Goal: Task Accomplishment & Management: Use online tool/utility

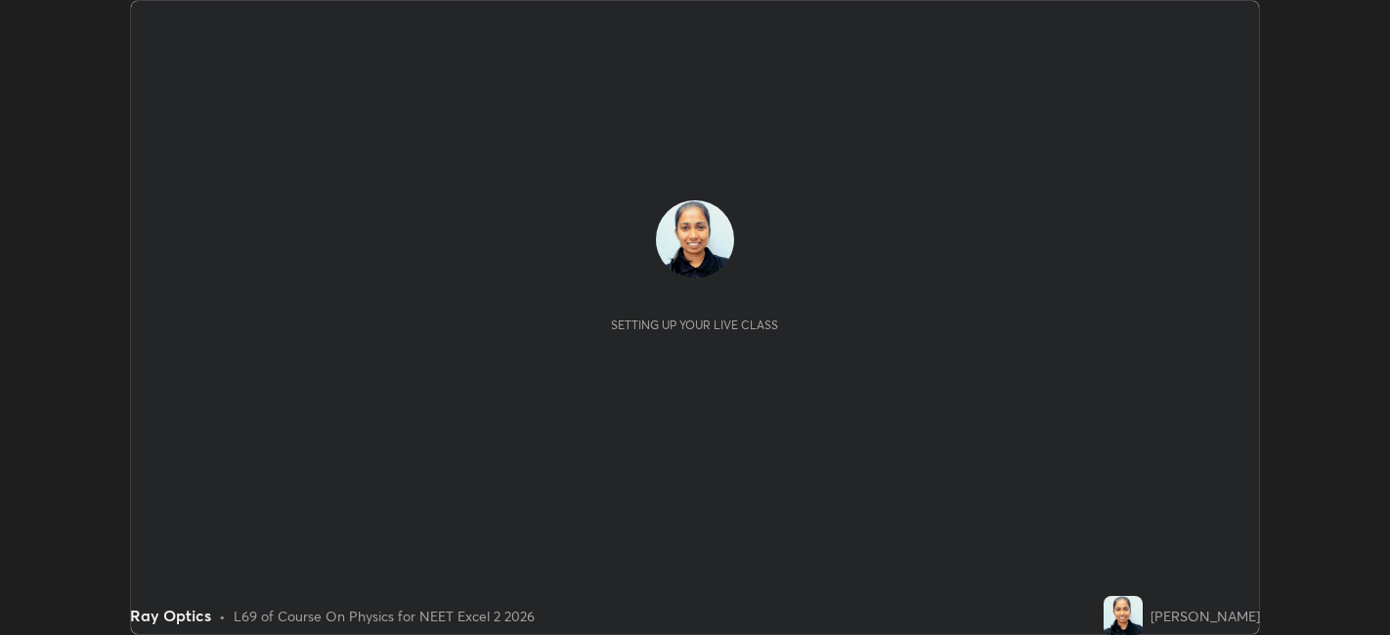
scroll to position [635, 1389]
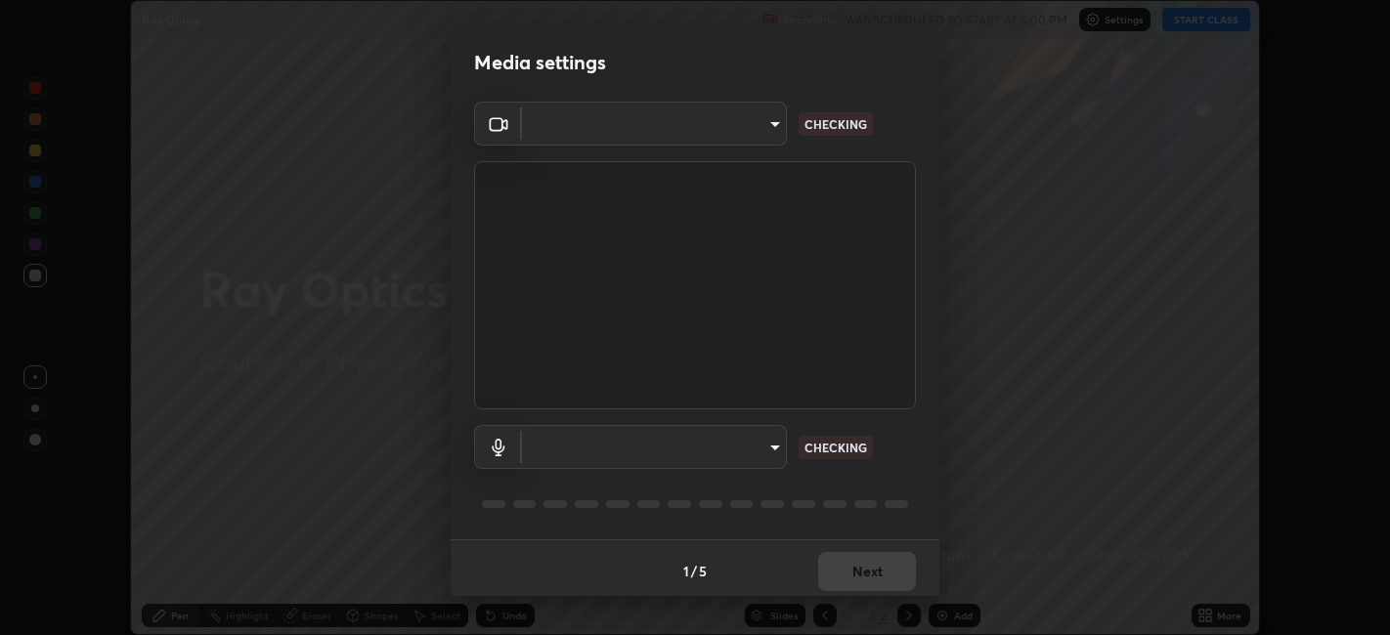
type input "48fc0a16f9878d898b75c0c4e5e46a424a6be3b5c6c23e4932c3d8132f80d268"
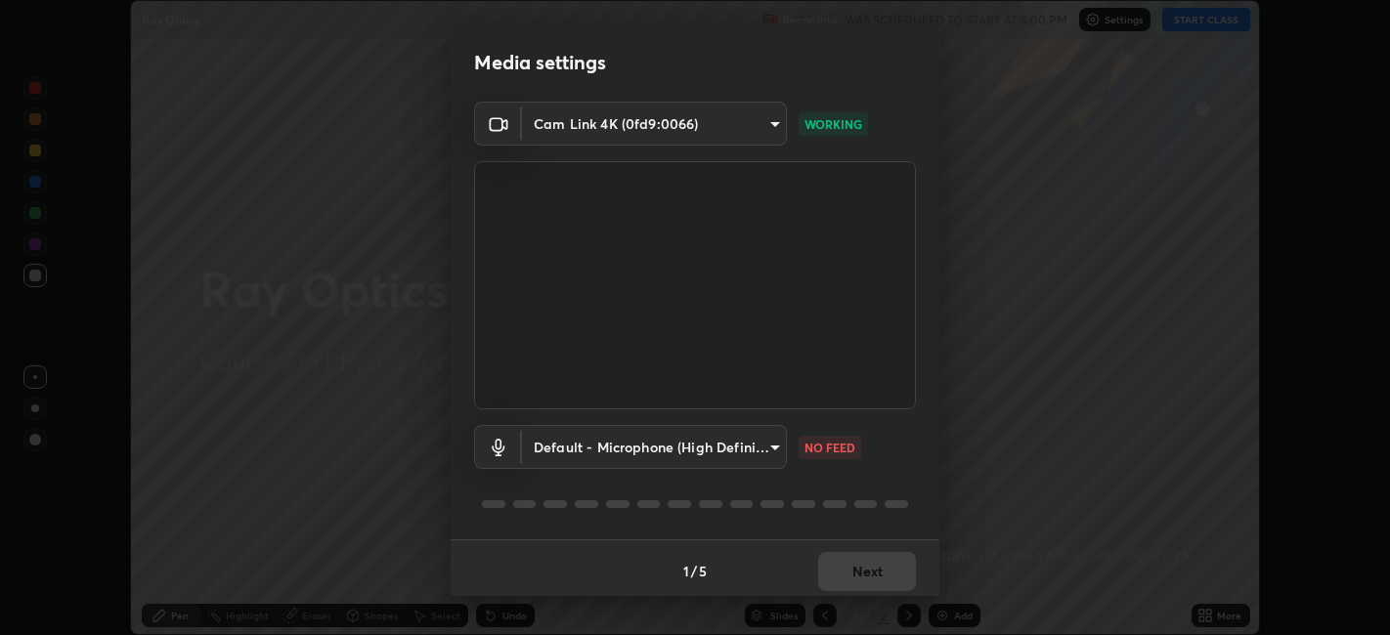
click at [568, 451] on body "Erase all Ray Optics Recording WAS SCHEDULED TO START AT 5:00 PM Settings START…" at bounding box center [695, 317] width 1390 height 635
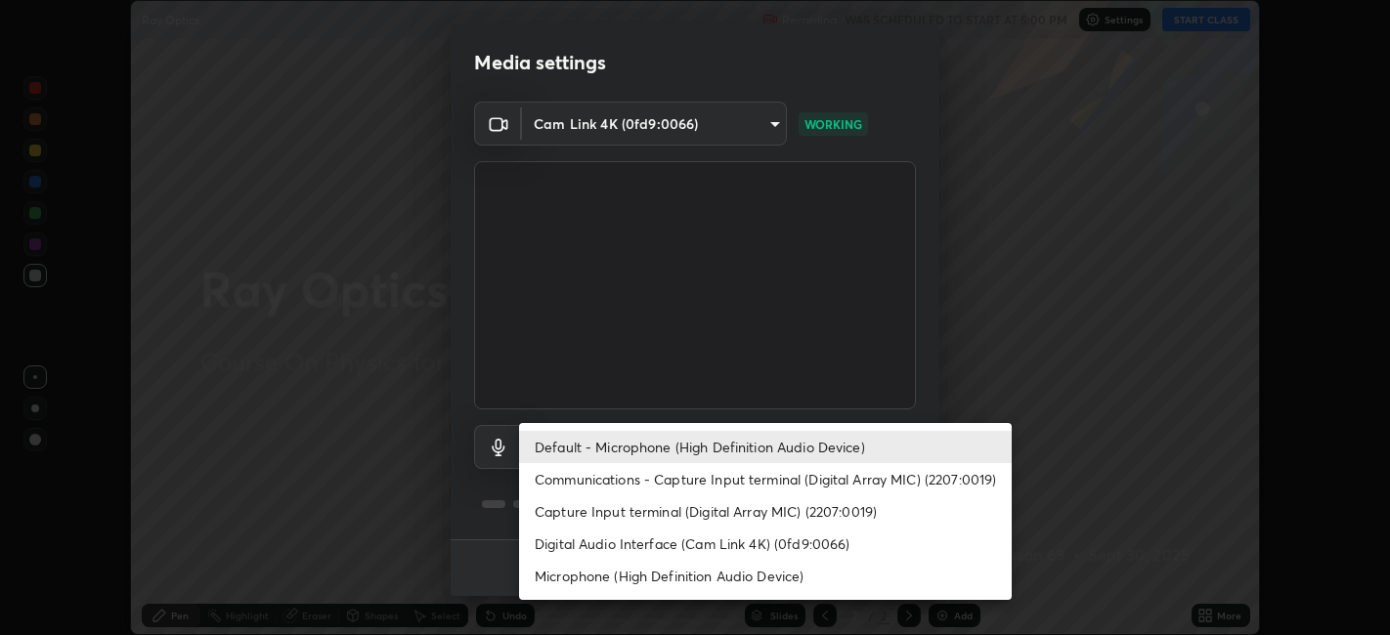
click at [612, 548] on li "Digital Audio Interface (Cam Link 4K) (0fd9:0066)" at bounding box center [765, 544] width 493 height 32
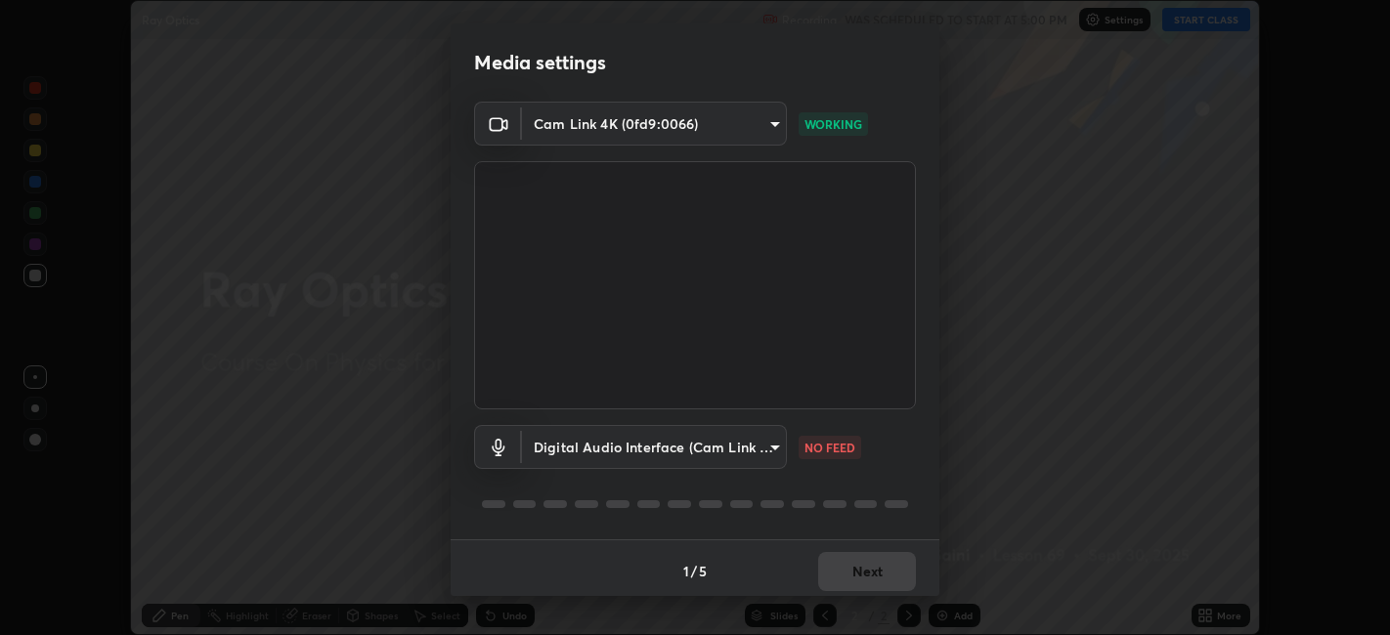
click at [735, 442] on body "Erase all Ray Optics Recording WAS SCHEDULED TO START AT 5:00 PM Settings START…" at bounding box center [695, 317] width 1390 height 635
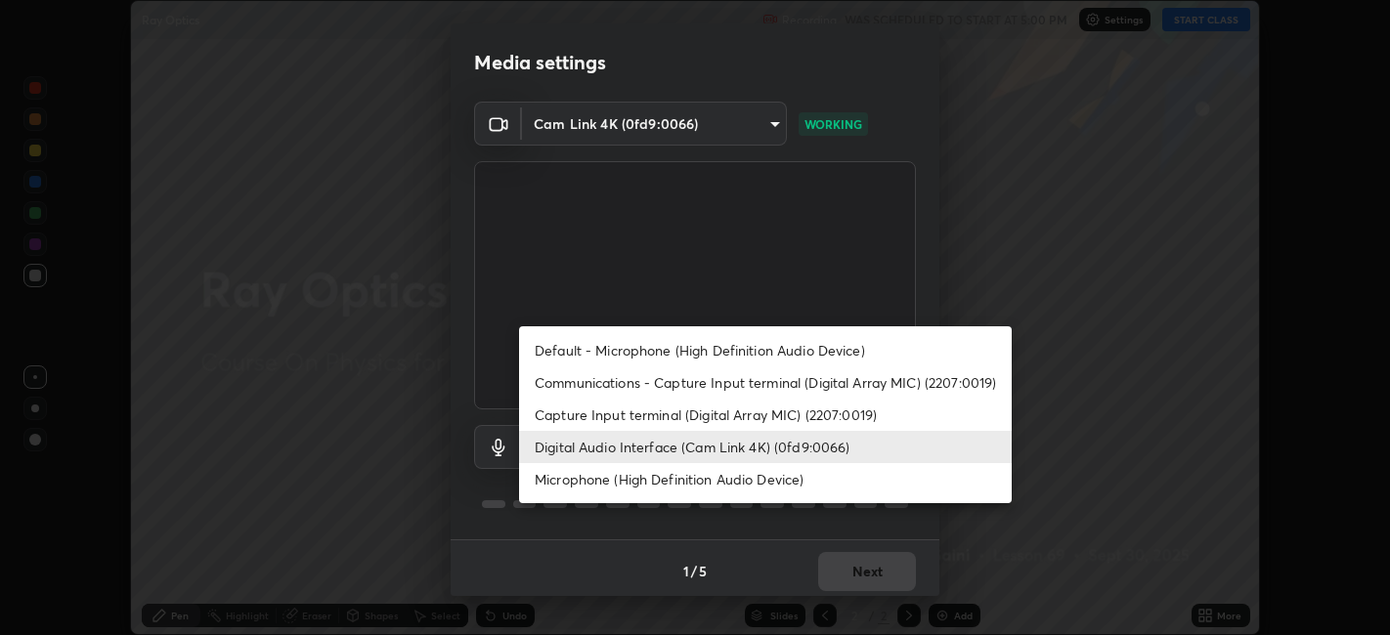
click at [712, 347] on li "Default - Microphone (High Definition Audio Device)" at bounding box center [765, 350] width 493 height 32
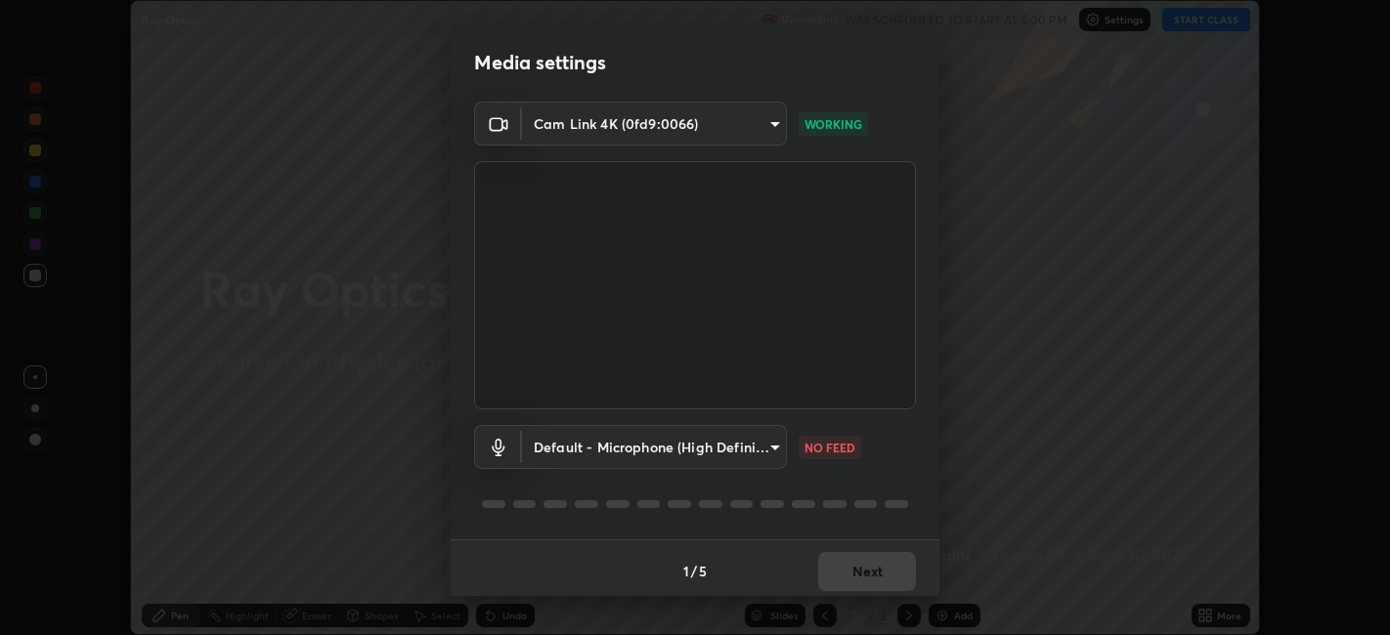
type input "default"
click at [893, 583] on button "Next" at bounding box center [867, 571] width 98 height 39
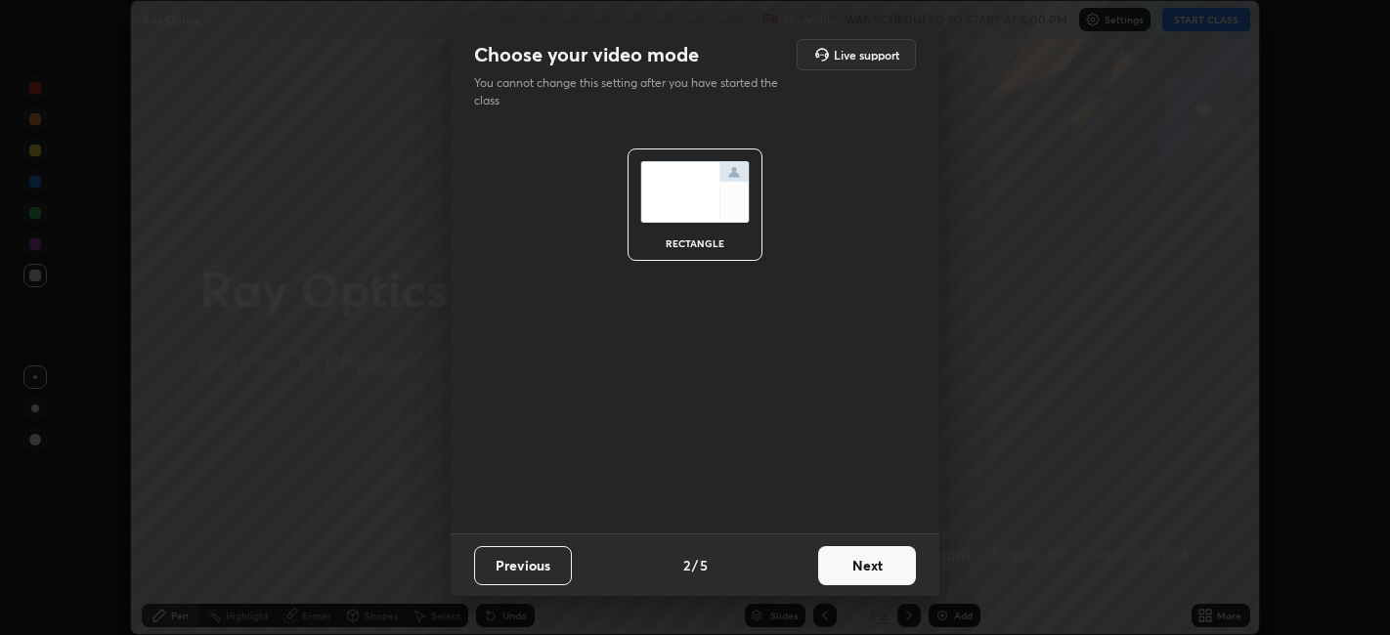
click at [885, 580] on button "Next" at bounding box center [867, 565] width 98 height 39
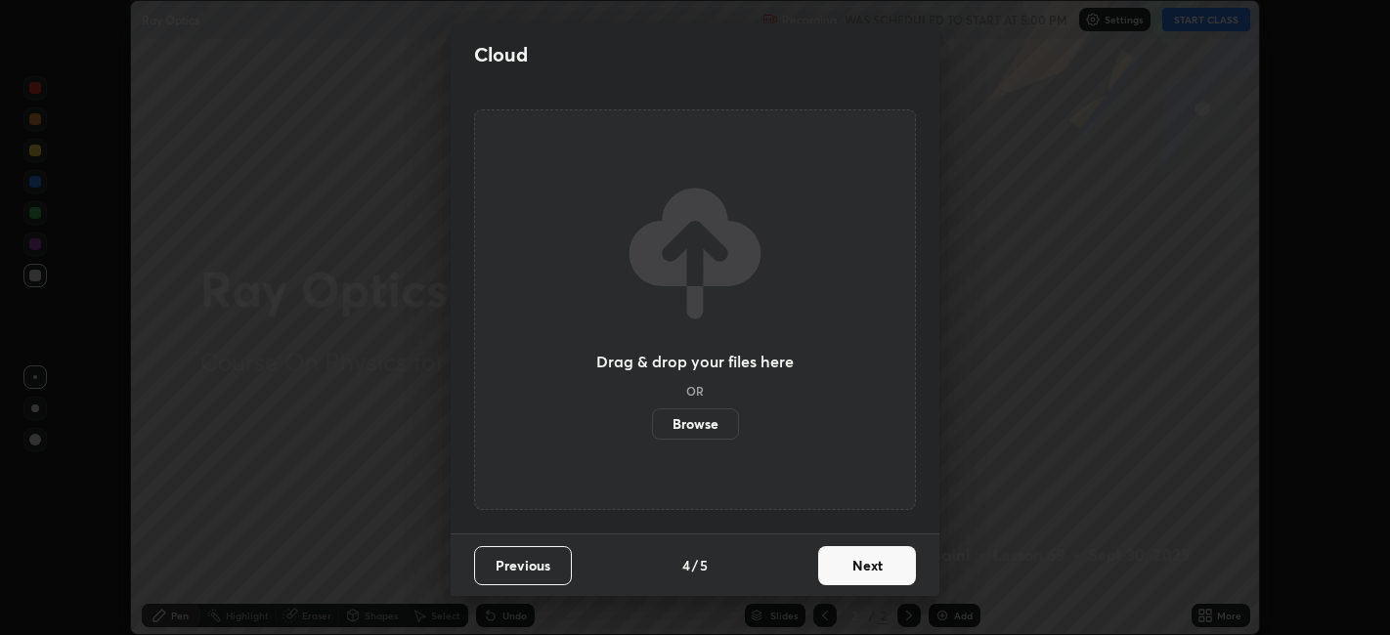
click at [889, 577] on button "Next" at bounding box center [867, 565] width 98 height 39
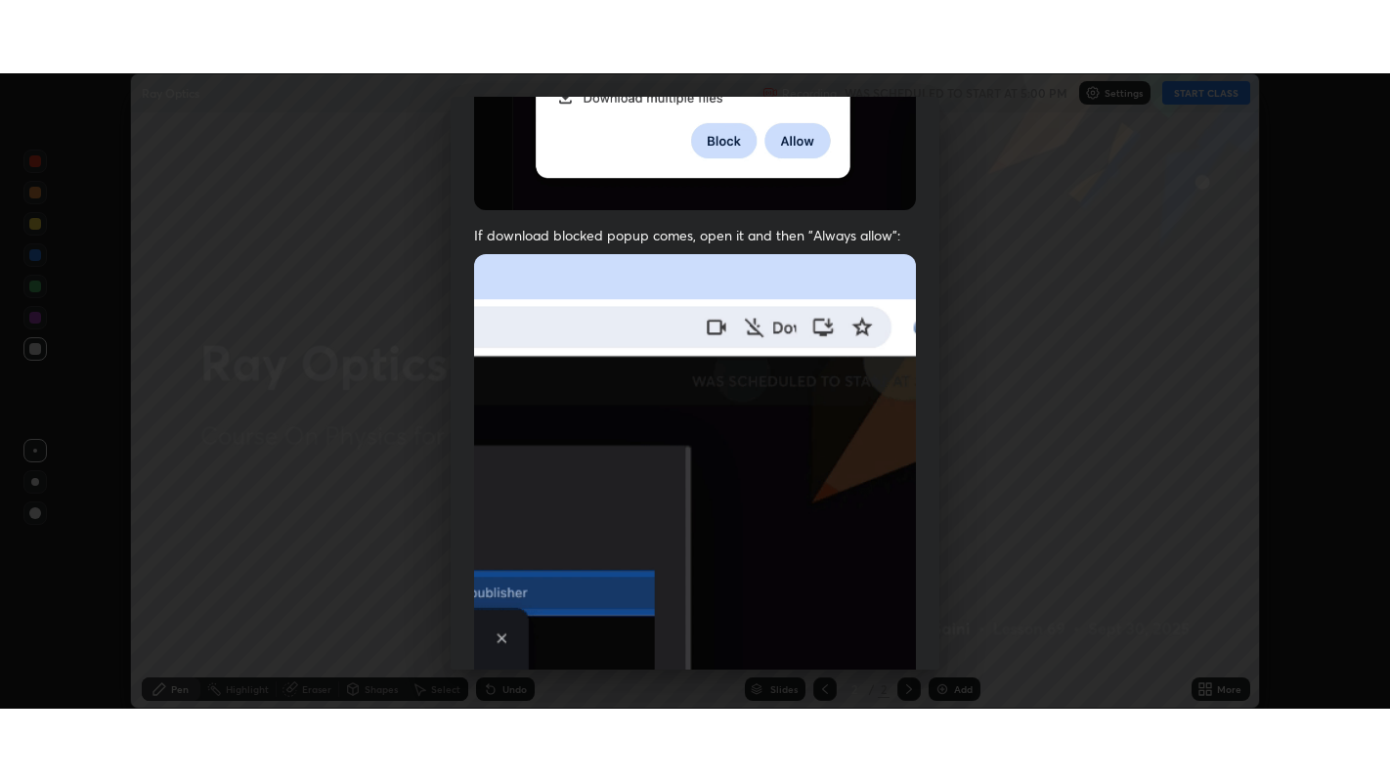
scroll to position [404, 0]
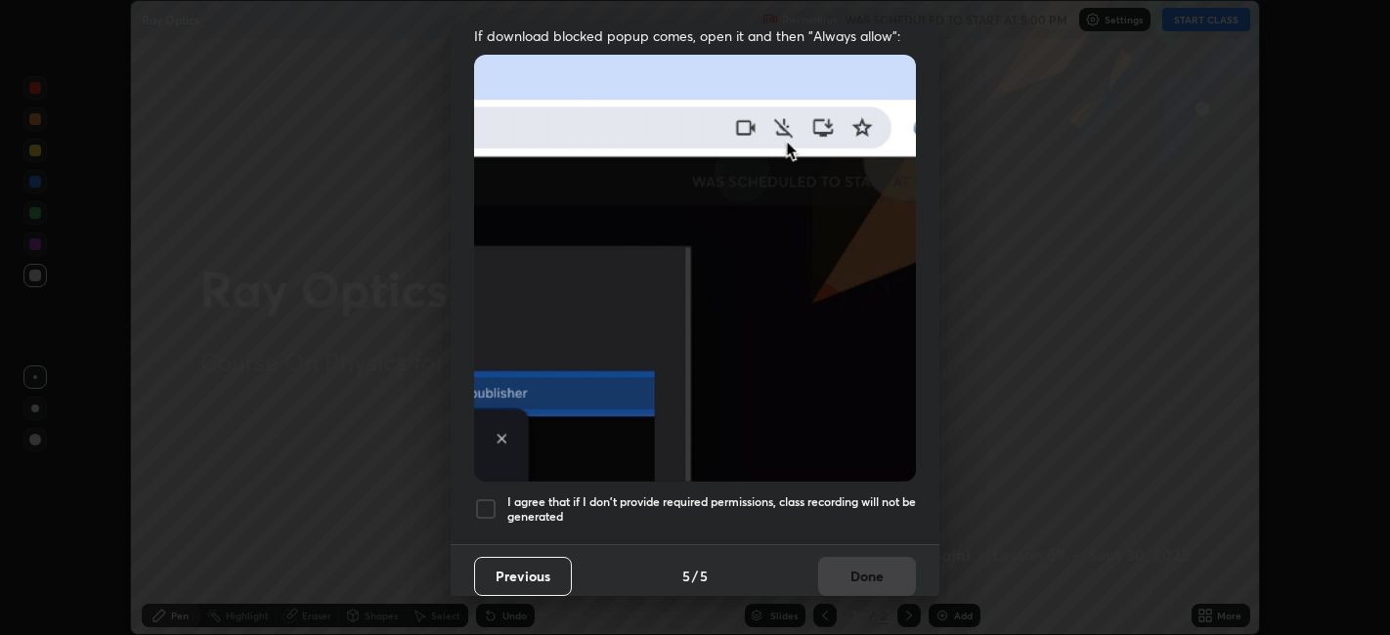
click at [820, 495] on h5 "I agree that if I don't provide required permissions, class recording will not …" at bounding box center [711, 510] width 409 height 30
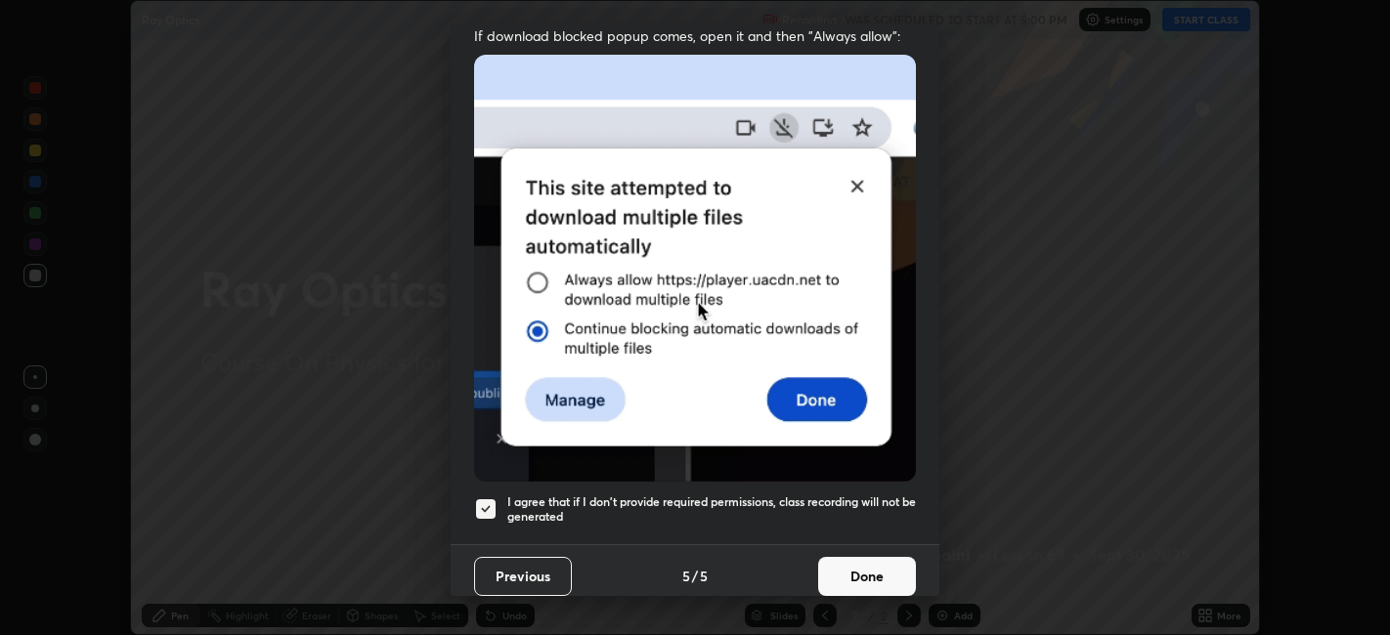
click at [839, 559] on button "Done" at bounding box center [867, 576] width 98 height 39
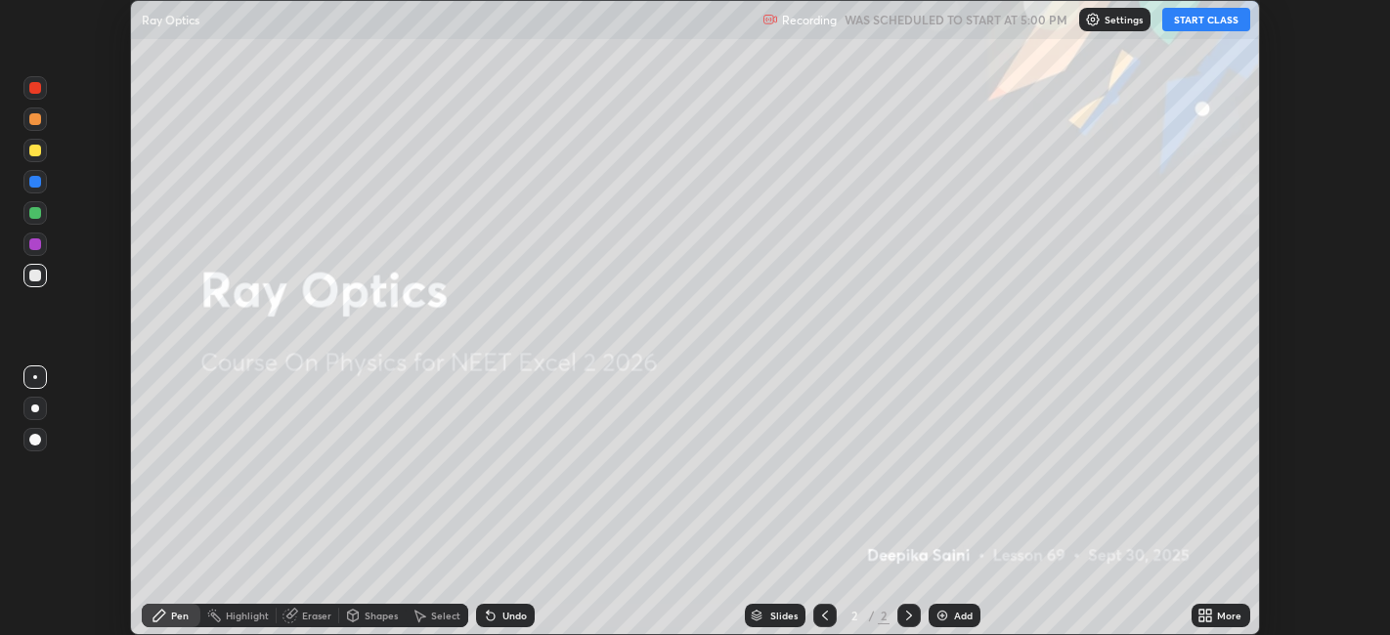
click at [1212, 21] on button "START CLASS" at bounding box center [1206, 19] width 88 height 23
click at [1209, 612] on icon at bounding box center [1209, 612] width 5 height 5
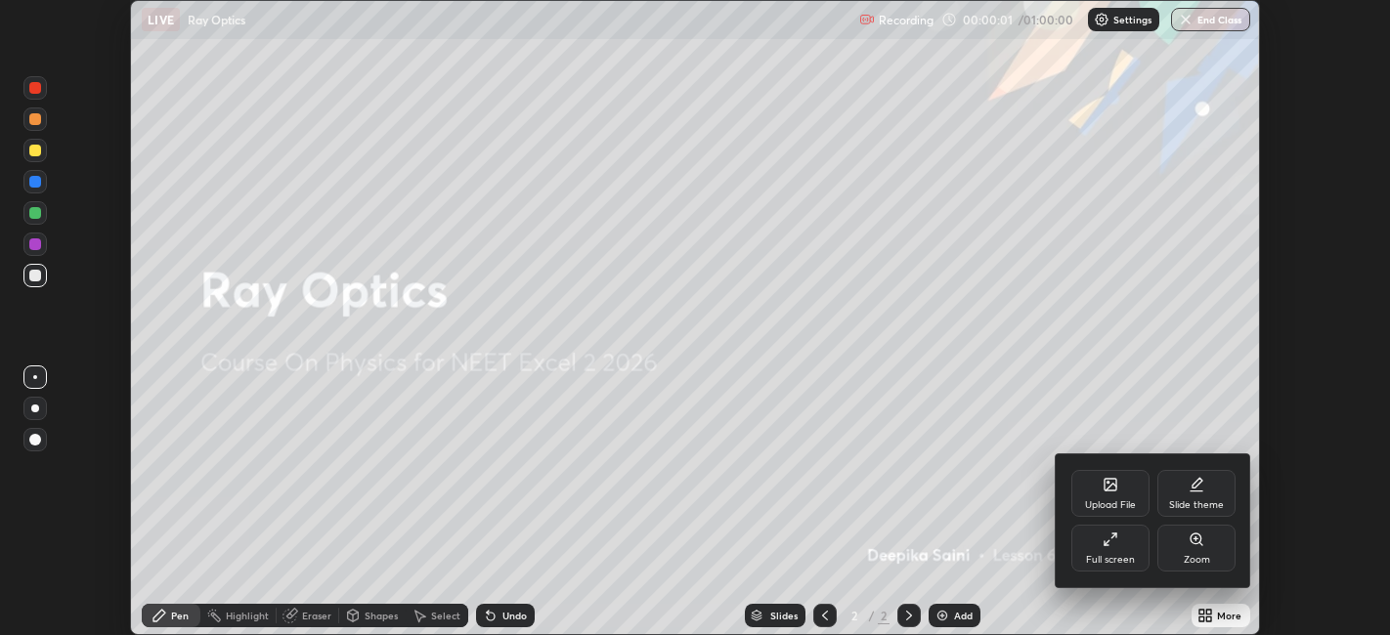
click at [1128, 558] on div "Full screen" at bounding box center [1110, 560] width 49 height 10
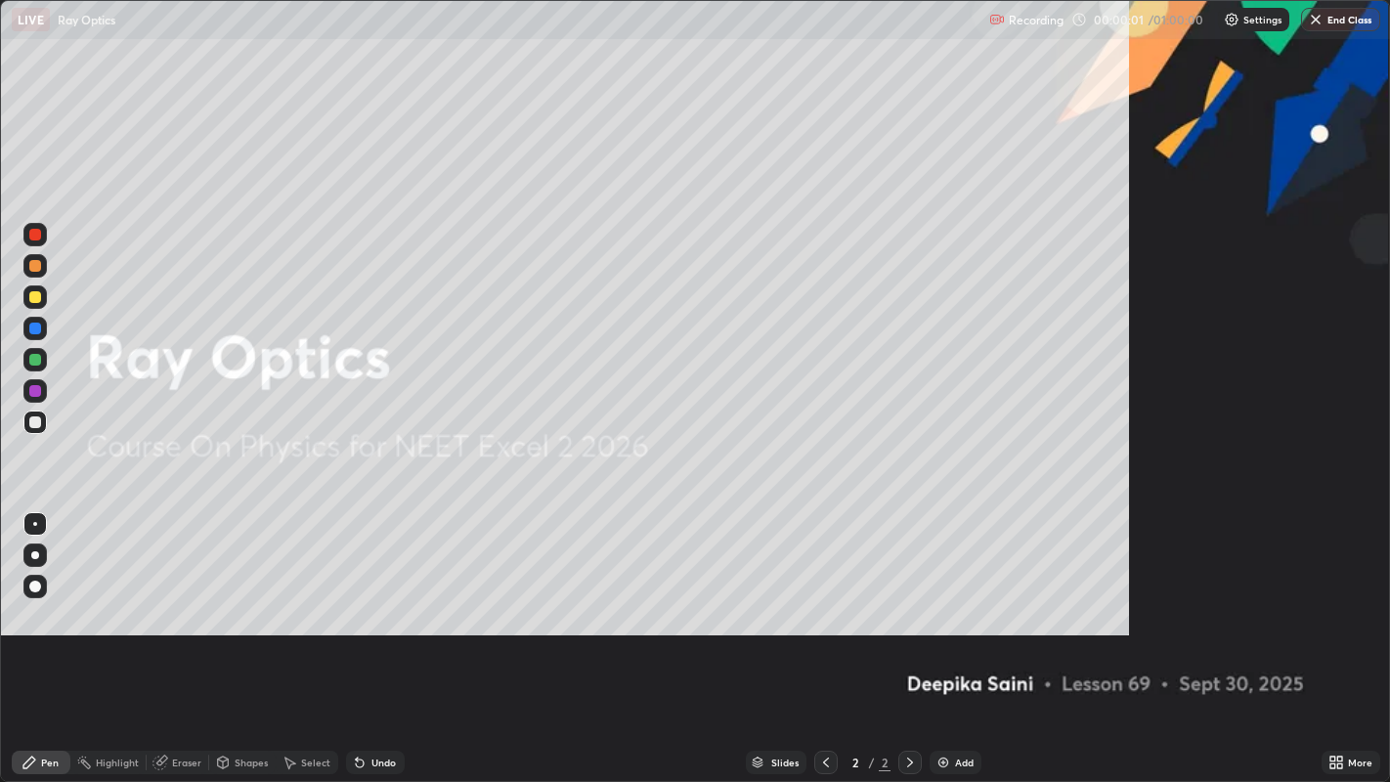
scroll to position [782, 1390]
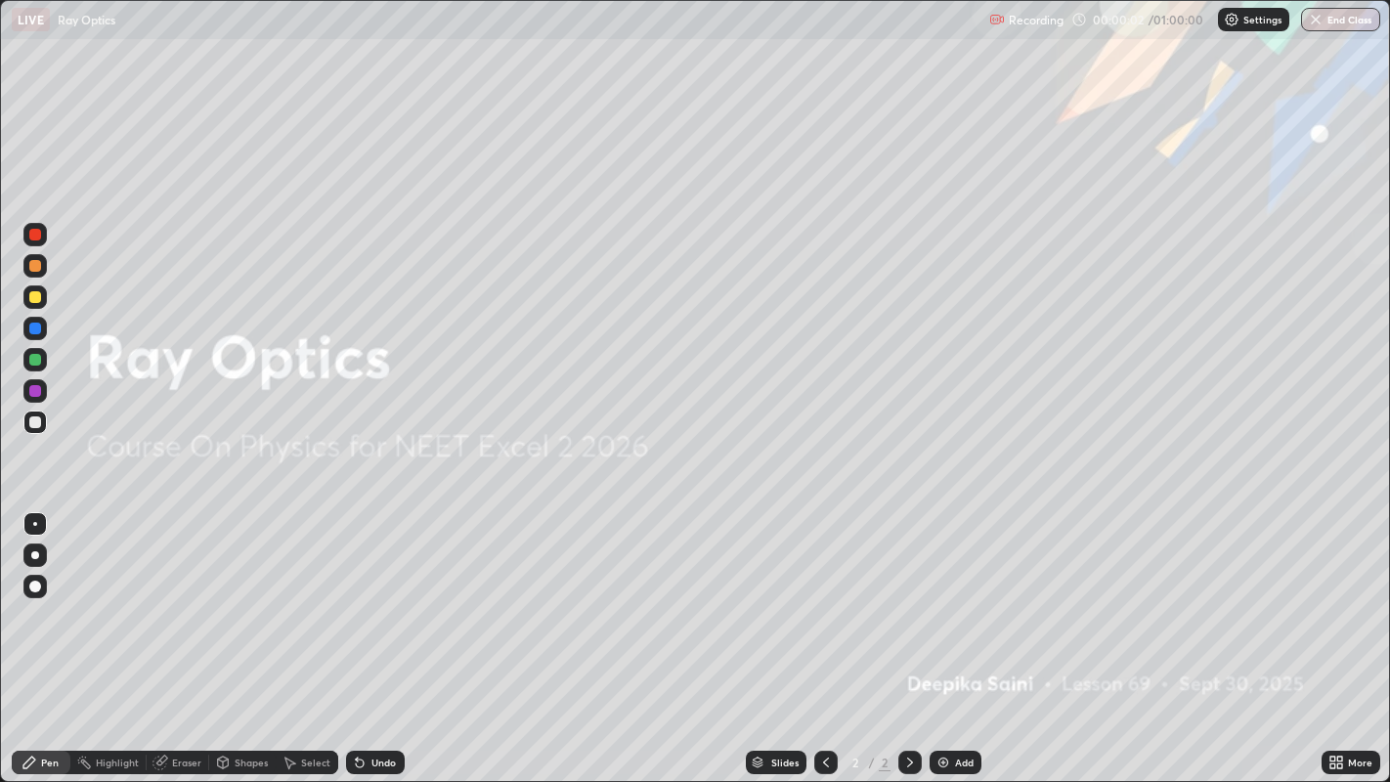
click at [967, 634] on div "Add" at bounding box center [956, 762] width 52 height 23
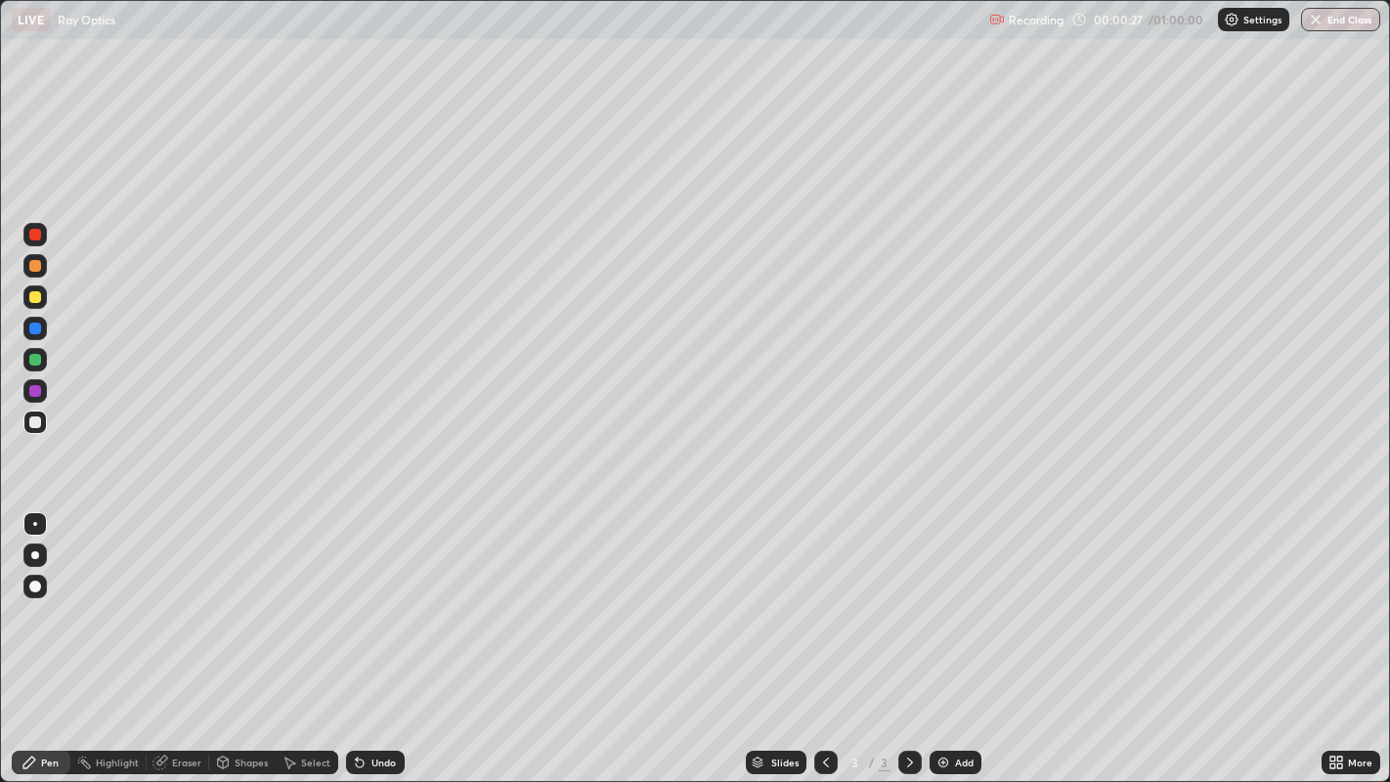
click at [43, 579] on div at bounding box center [34, 586] width 23 height 23
click at [33, 400] on div at bounding box center [34, 390] width 23 height 23
click at [38, 331] on div at bounding box center [35, 329] width 12 height 12
click at [35, 362] on div at bounding box center [35, 360] width 12 height 12
click at [167, 634] on div "Eraser" at bounding box center [178, 762] width 63 height 23
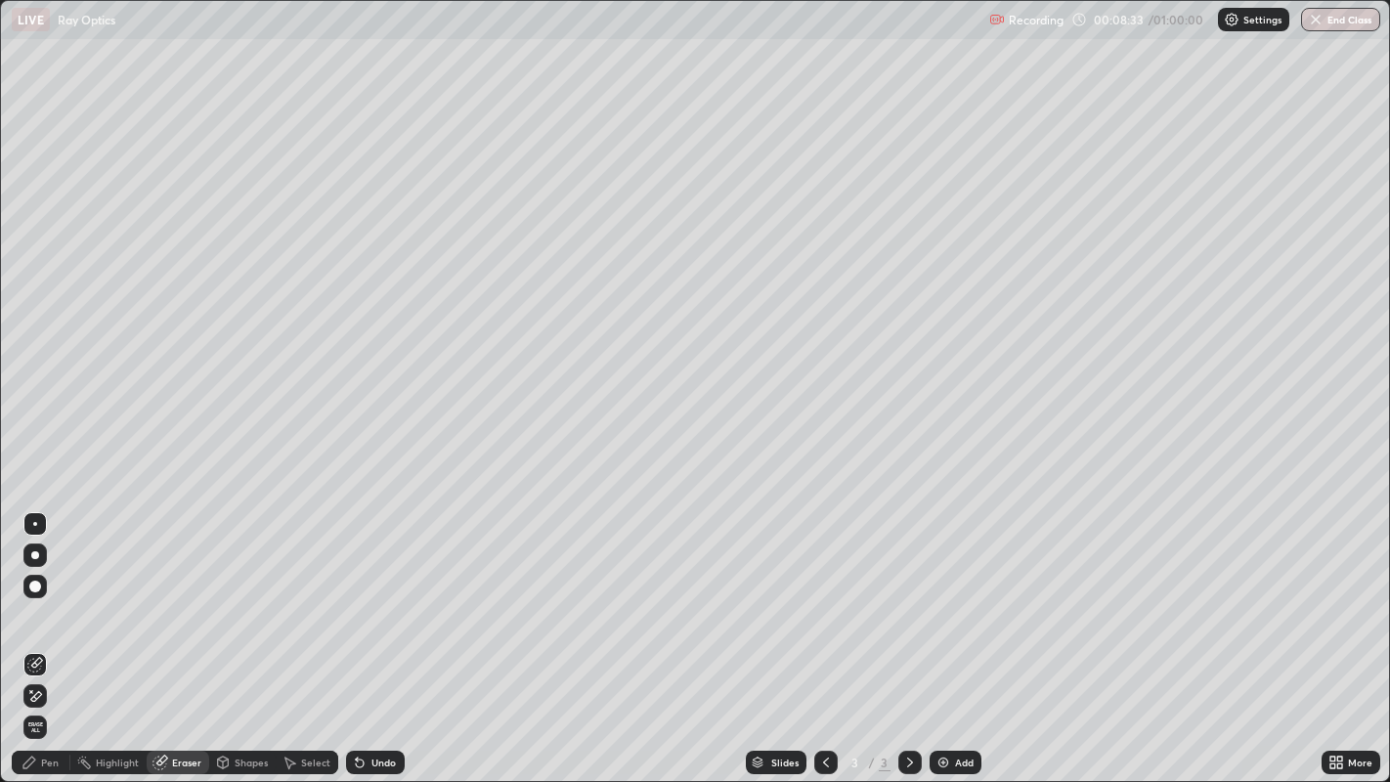
click at [43, 634] on div "Pen" at bounding box center [50, 762] width 18 height 10
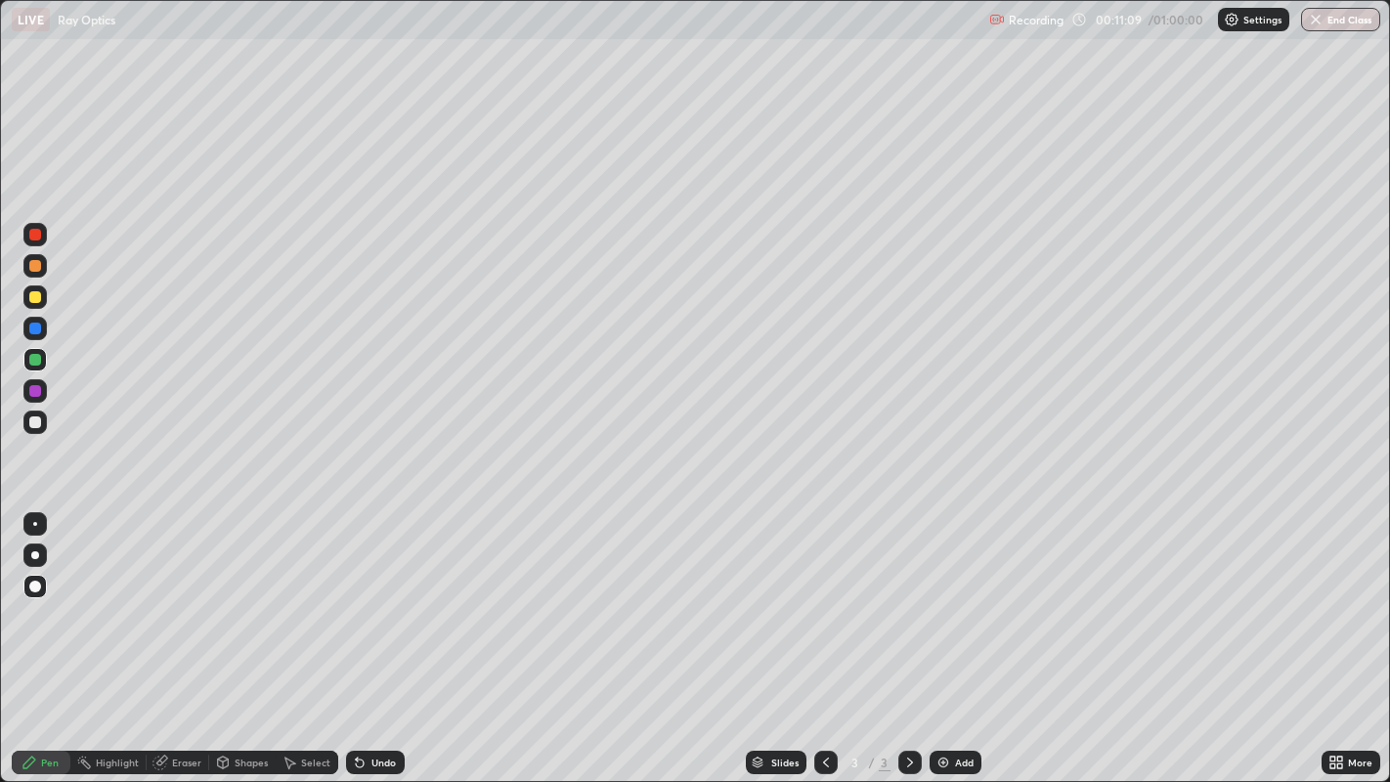
click at [170, 634] on div "Eraser" at bounding box center [178, 762] width 63 height 23
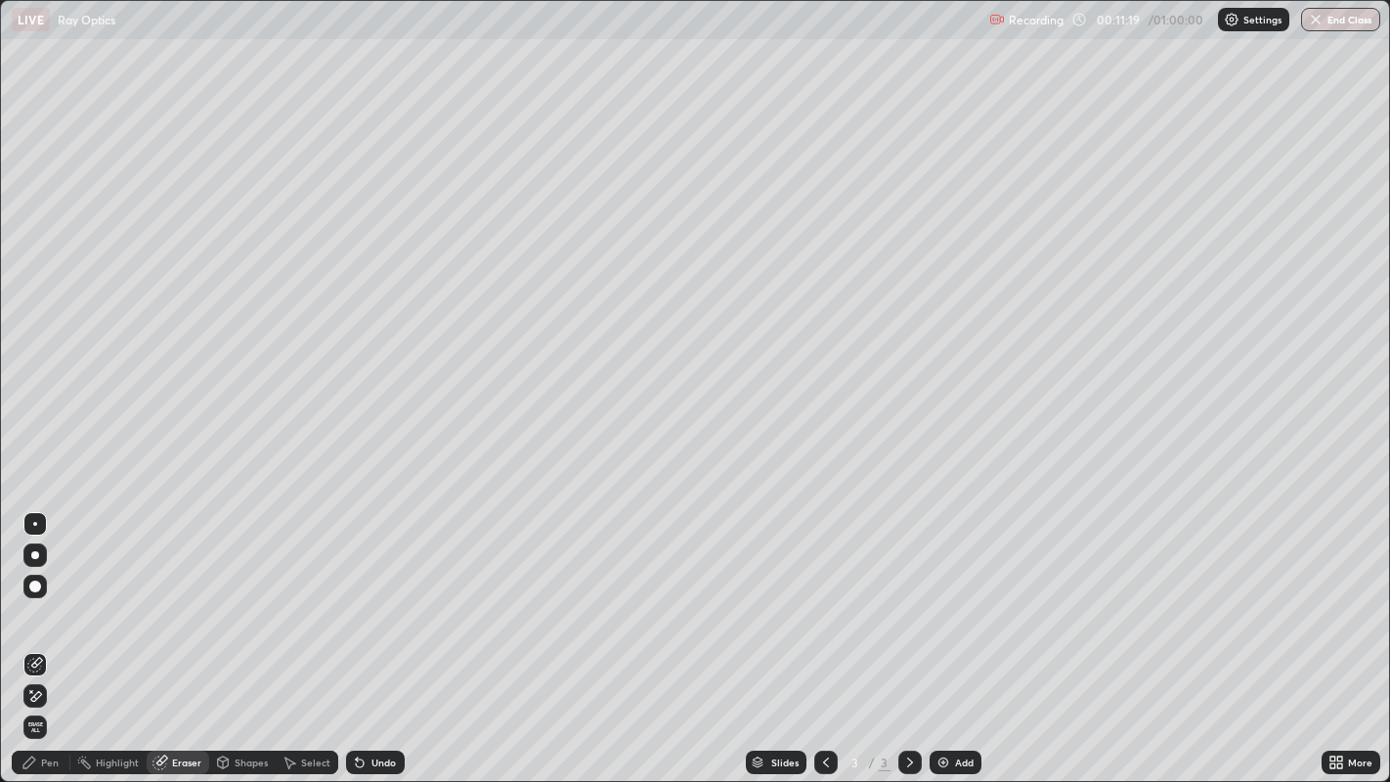
click at [31, 634] on icon at bounding box center [30, 763] width 16 height 16
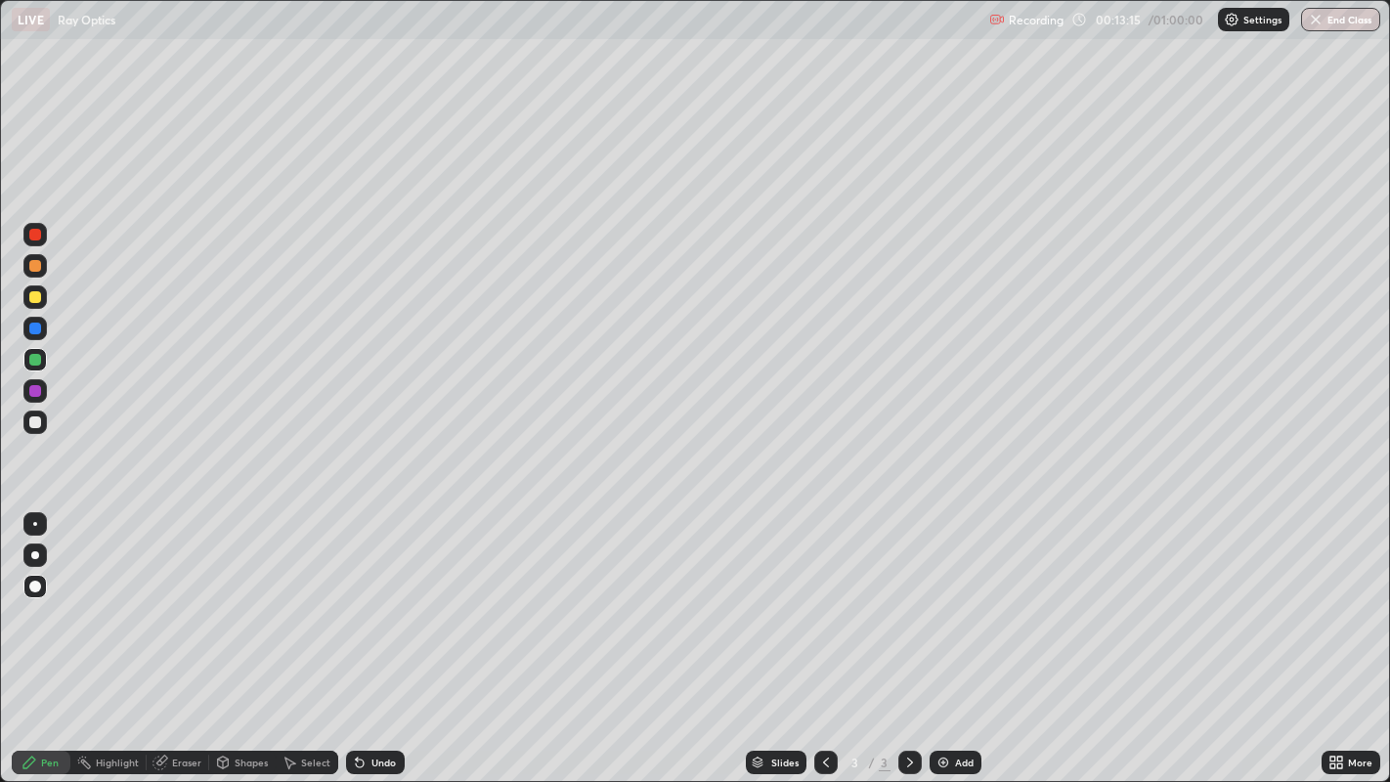
click at [946, 634] on img at bounding box center [943, 763] width 16 height 16
click at [33, 294] on div at bounding box center [35, 297] width 12 height 12
click at [935, 634] on img at bounding box center [943, 763] width 16 height 16
click at [955, 634] on div "Add" at bounding box center [964, 762] width 19 height 10
click at [33, 265] on div at bounding box center [35, 266] width 12 height 12
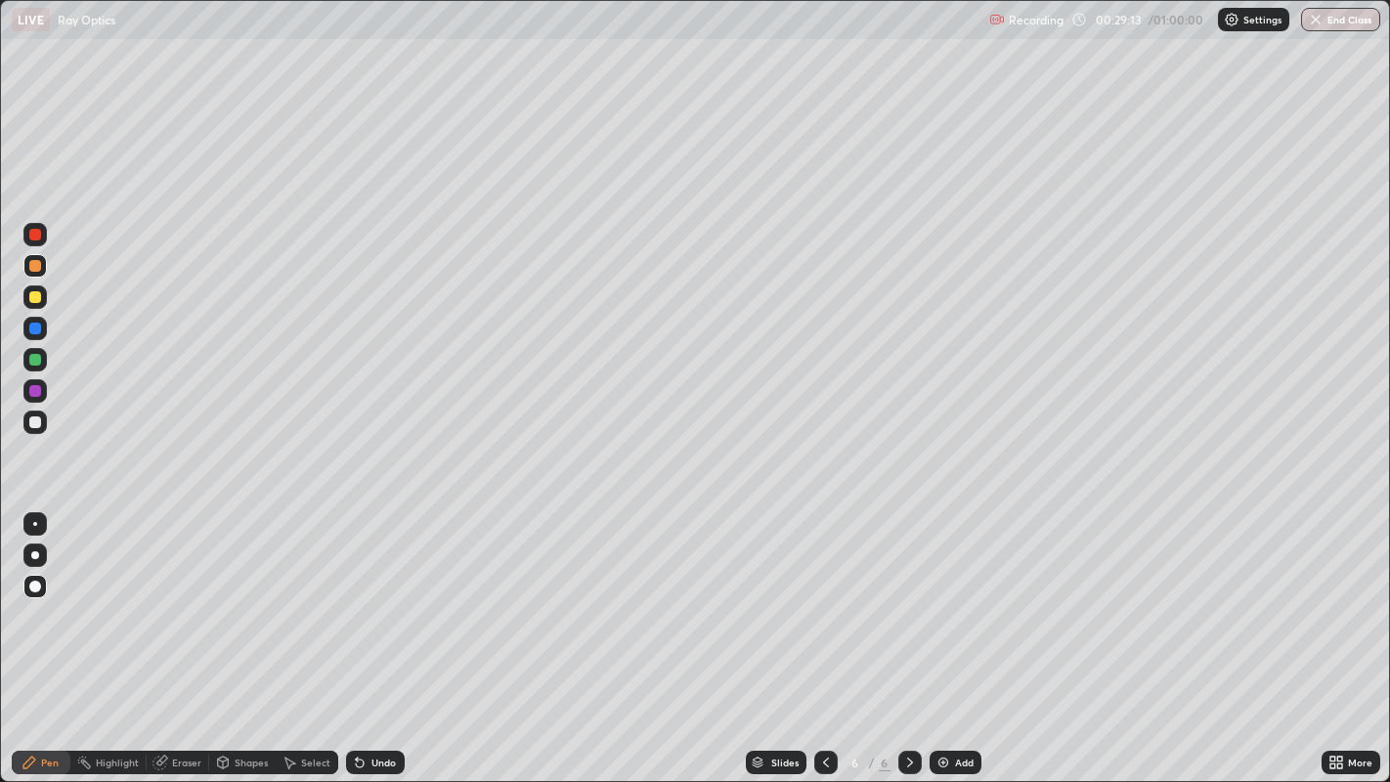
click at [944, 634] on img at bounding box center [943, 763] width 16 height 16
click at [823, 634] on icon at bounding box center [826, 763] width 16 height 16
click at [904, 634] on icon at bounding box center [910, 763] width 16 height 16
click at [195, 634] on div "Eraser" at bounding box center [178, 762] width 63 height 23
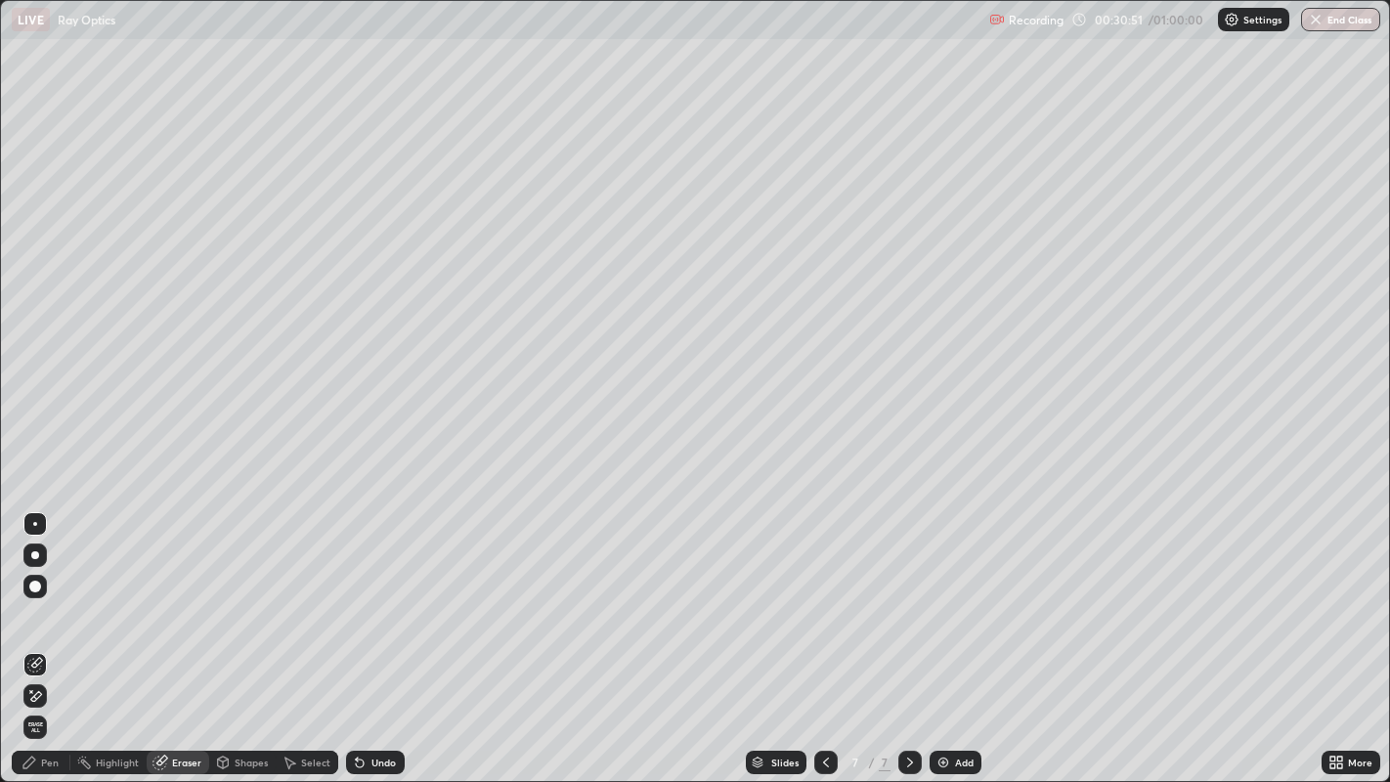
click at [72, 634] on div "Highlight" at bounding box center [108, 762] width 76 height 23
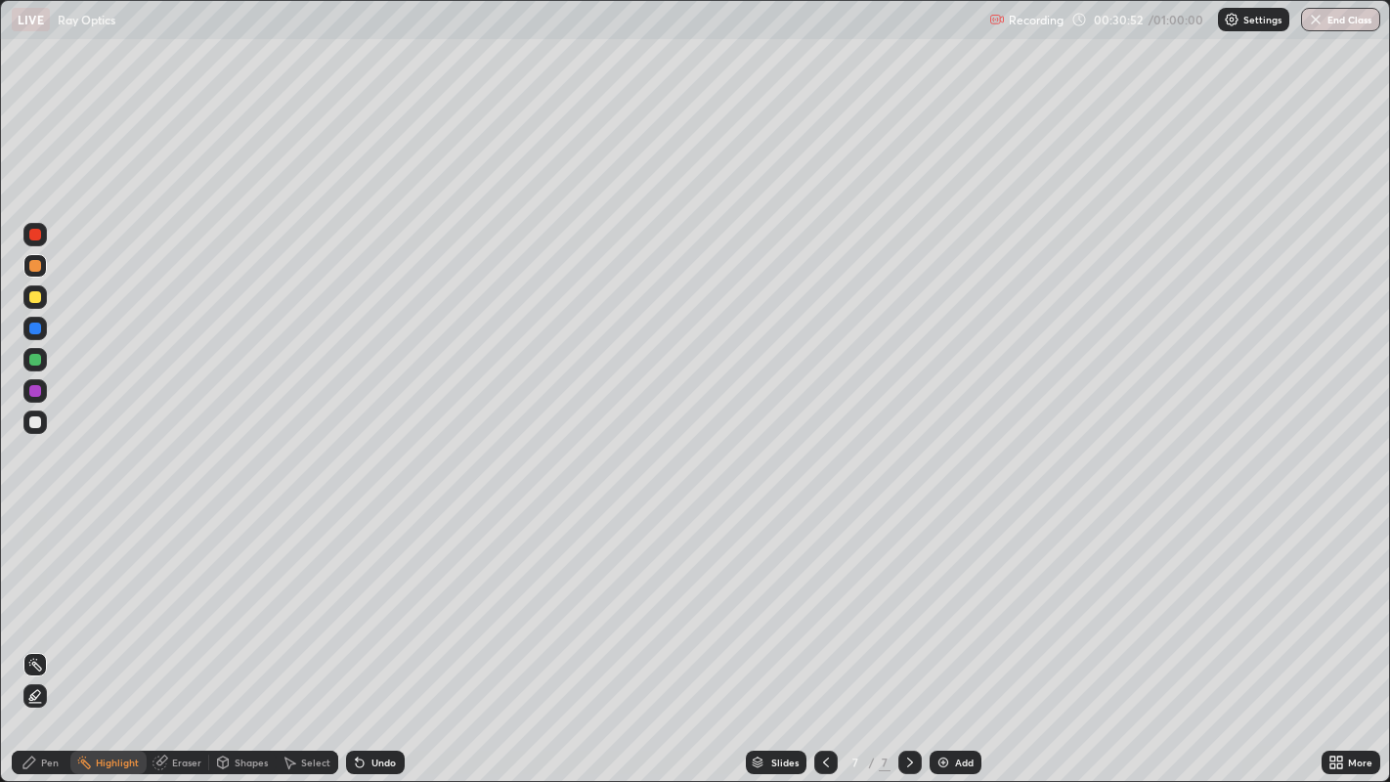
click at [53, 634] on div "Pen" at bounding box center [50, 762] width 18 height 10
click at [195, 634] on div "Eraser" at bounding box center [178, 762] width 63 height 23
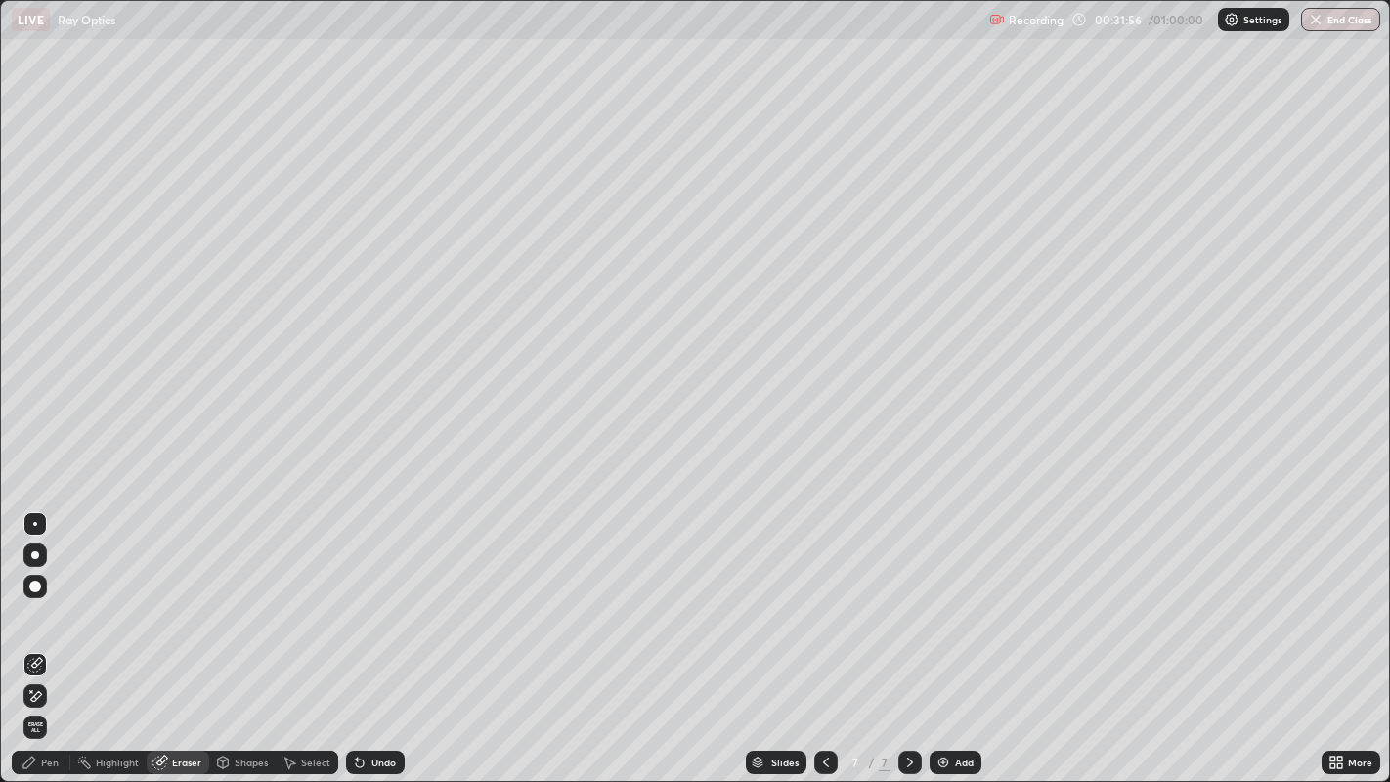
click at [52, 634] on div "Pen" at bounding box center [50, 762] width 18 height 10
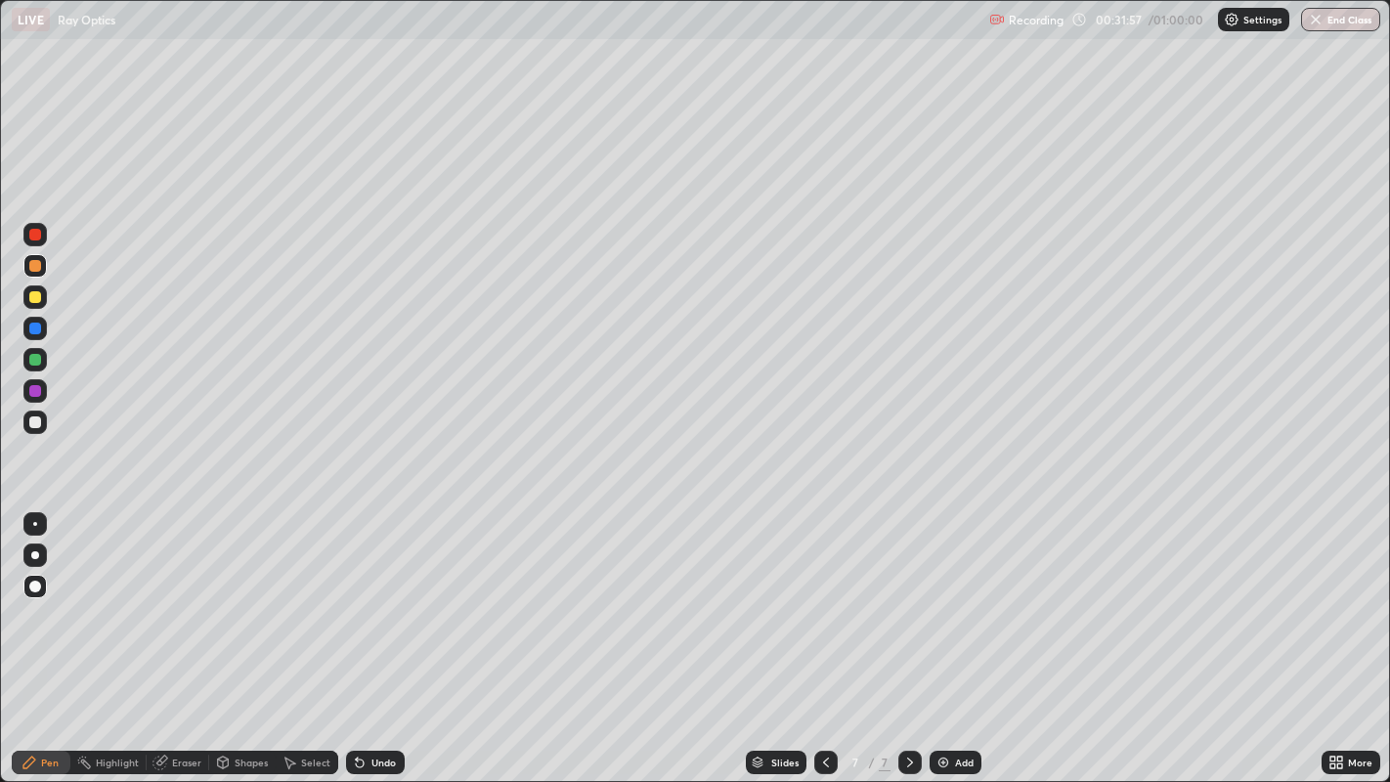
click at [34, 329] on div at bounding box center [35, 329] width 12 height 12
click at [39, 271] on div at bounding box center [34, 265] width 23 height 23
click at [184, 634] on div "Eraser" at bounding box center [186, 762] width 29 height 10
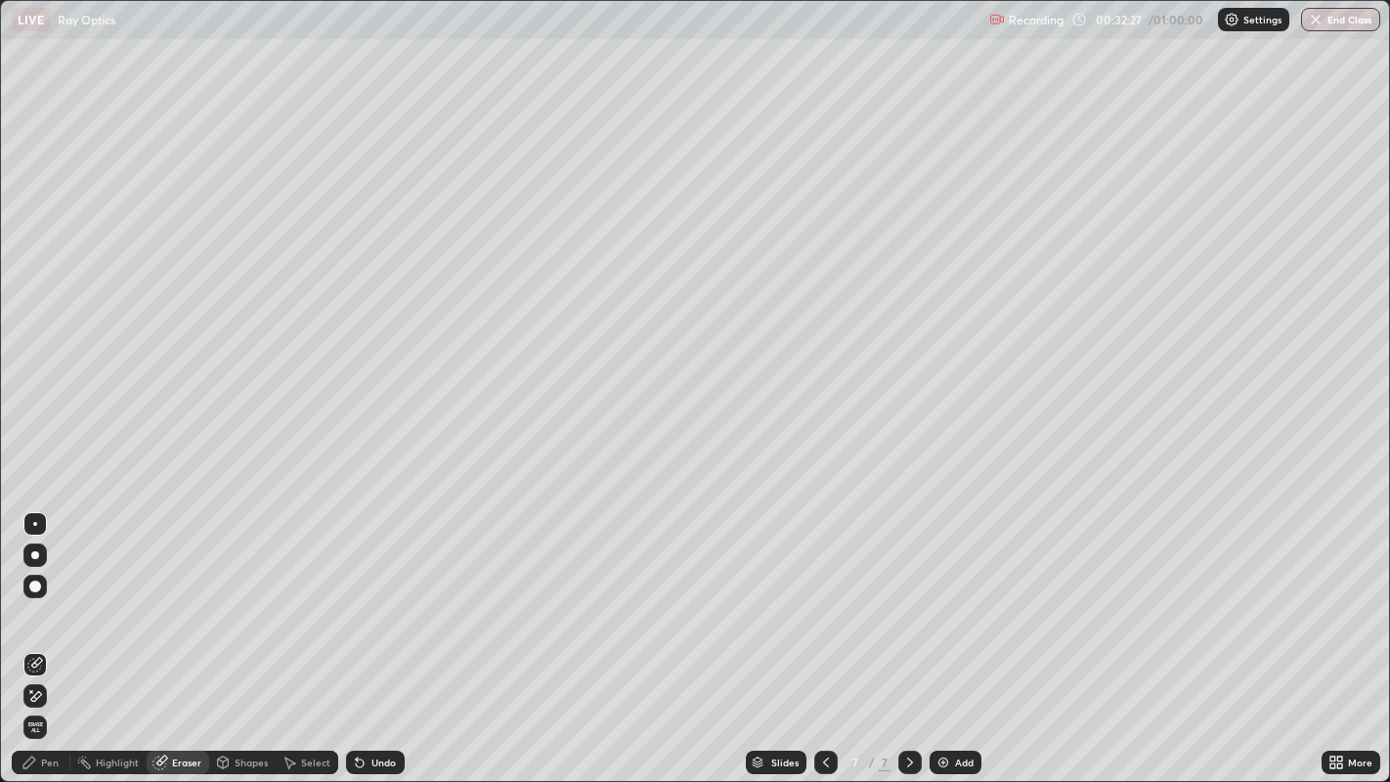
click at [823, 634] on icon at bounding box center [826, 763] width 16 height 16
click at [907, 634] on icon at bounding box center [910, 763] width 16 height 16
click at [823, 634] on icon at bounding box center [826, 763] width 16 height 16
click at [907, 634] on icon at bounding box center [910, 763] width 16 height 16
click at [905, 634] on icon at bounding box center [910, 763] width 16 height 16
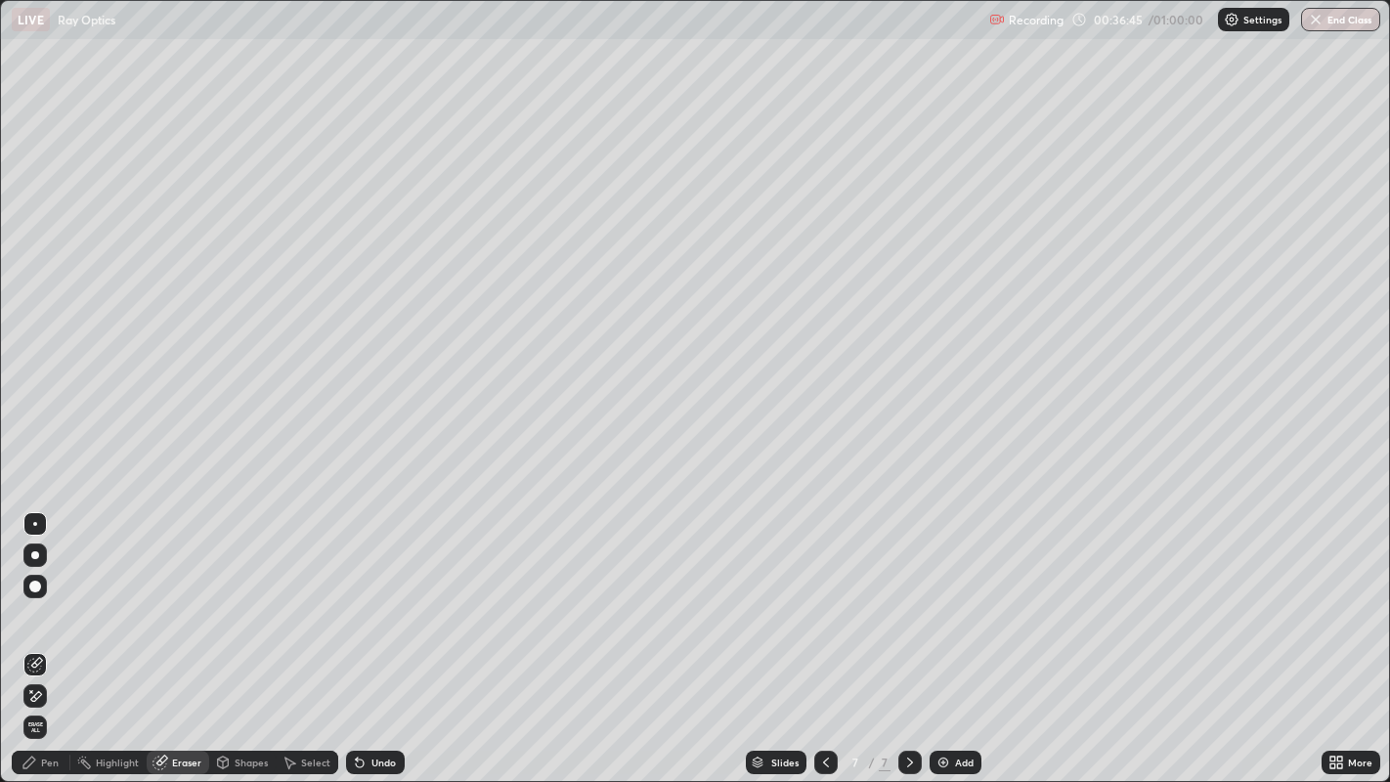
click at [54, 634] on div "Pen" at bounding box center [50, 762] width 18 height 10
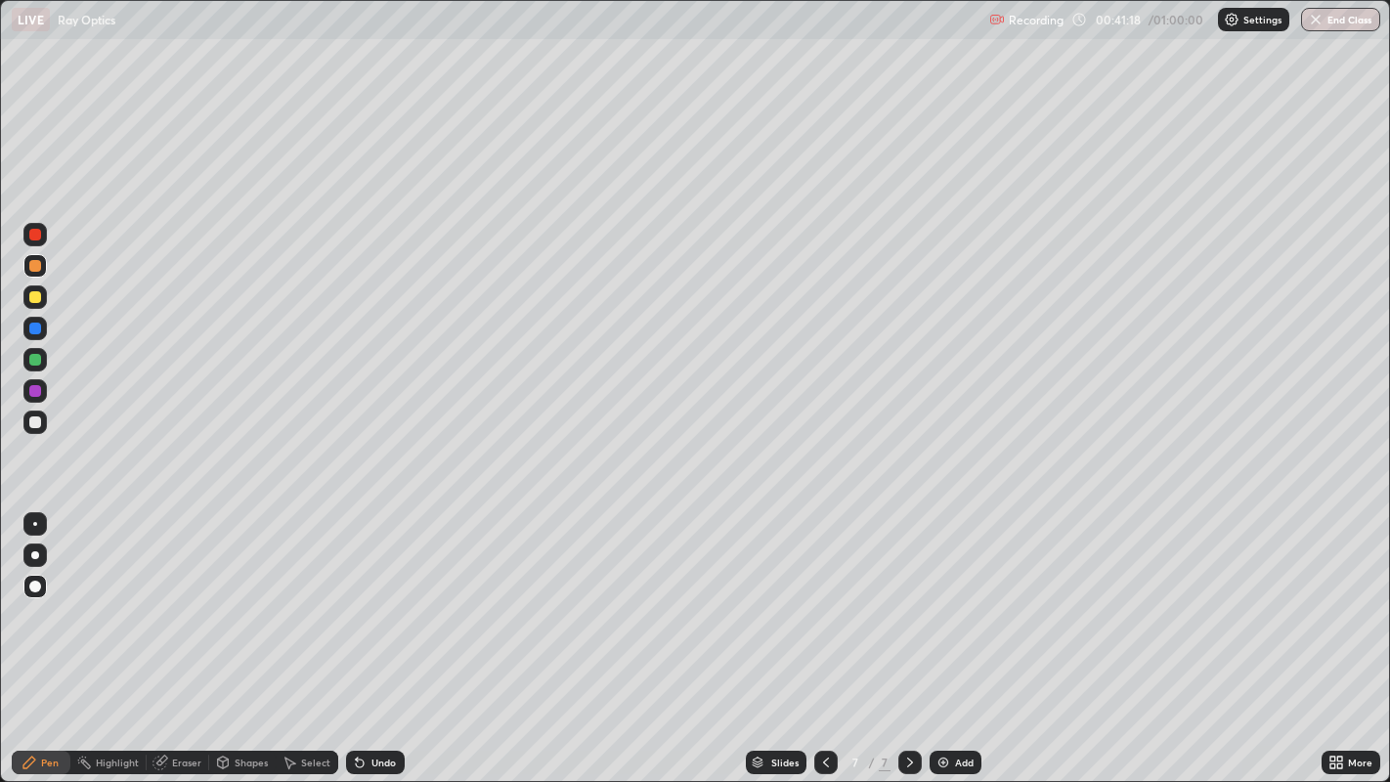
click at [952, 634] on div "Add" at bounding box center [956, 762] width 52 height 23
click at [818, 634] on icon at bounding box center [826, 763] width 16 height 16
click at [0, 608] on div "Setting up your live class" at bounding box center [695, 391] width 1390 height 782
click at [22, 627] on div at bounding box center [35, 625] width 31 height 235
click at [911, 634] on icon at bounding box center [910, 763] width 16 height 16
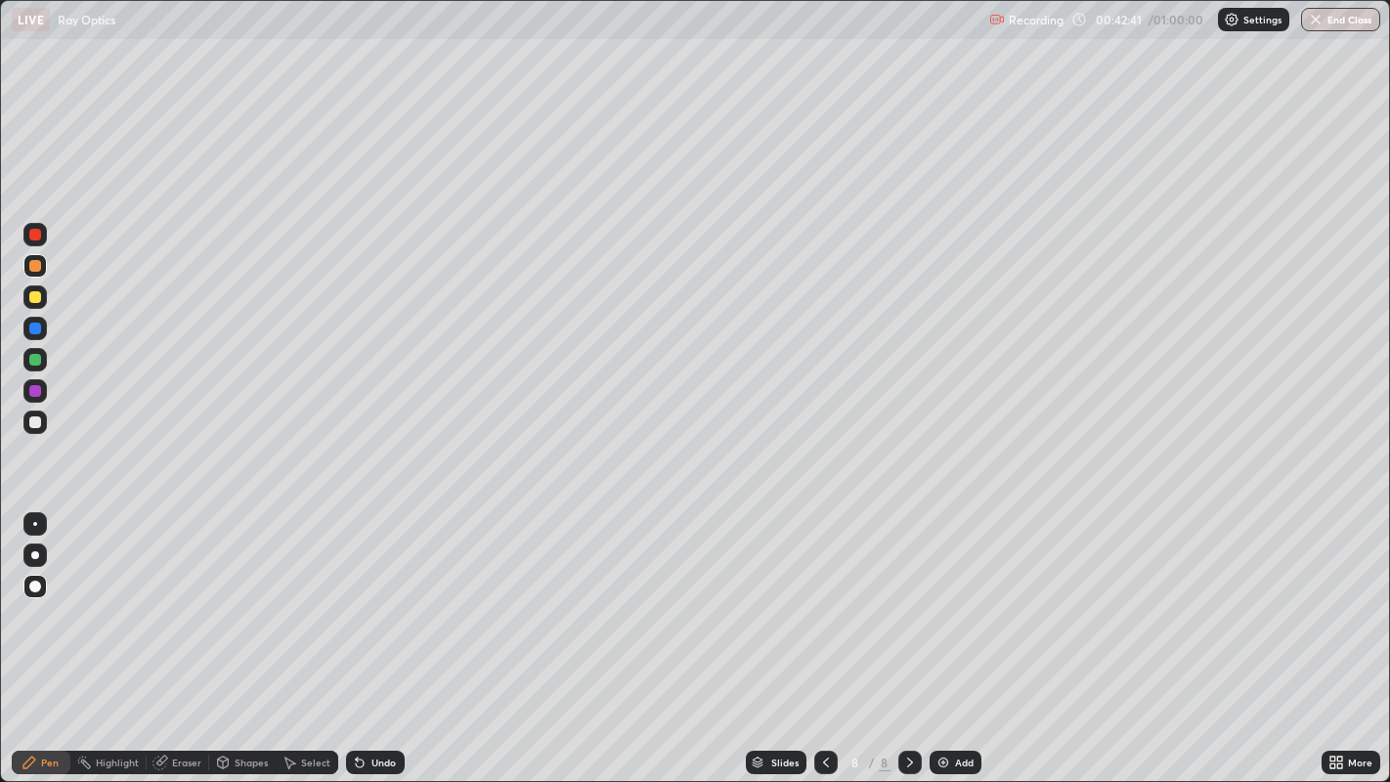
click at [33, 386] on div at bounding box center [35, 391] width 12 height 12
click at [378, 634] on div "Undo" at bounding box center [383, 762] width 24 height 10
click at [225, 634] on icon at bounding box center [223, 763] width 11 height 12
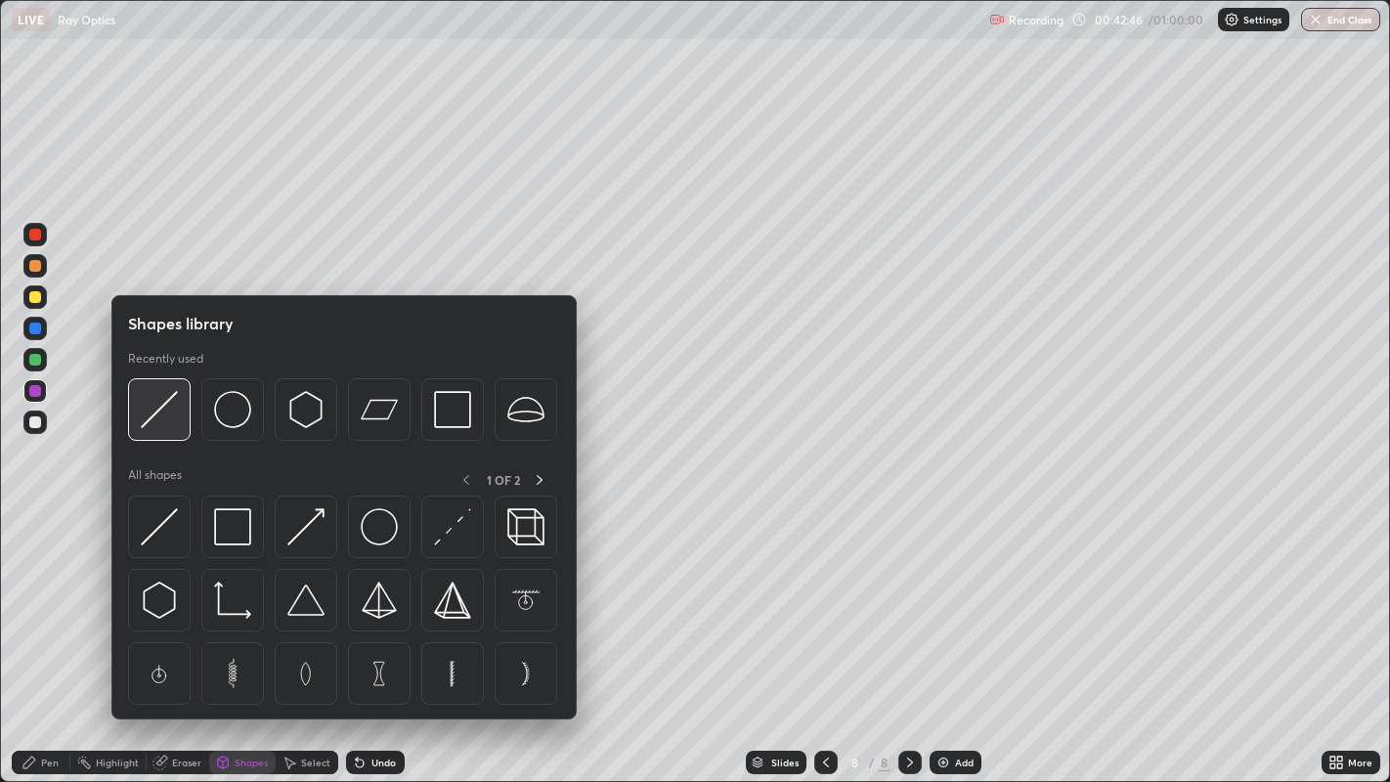
click at [170, 421] on img at bounding box center [159, 409] width 37 height 37
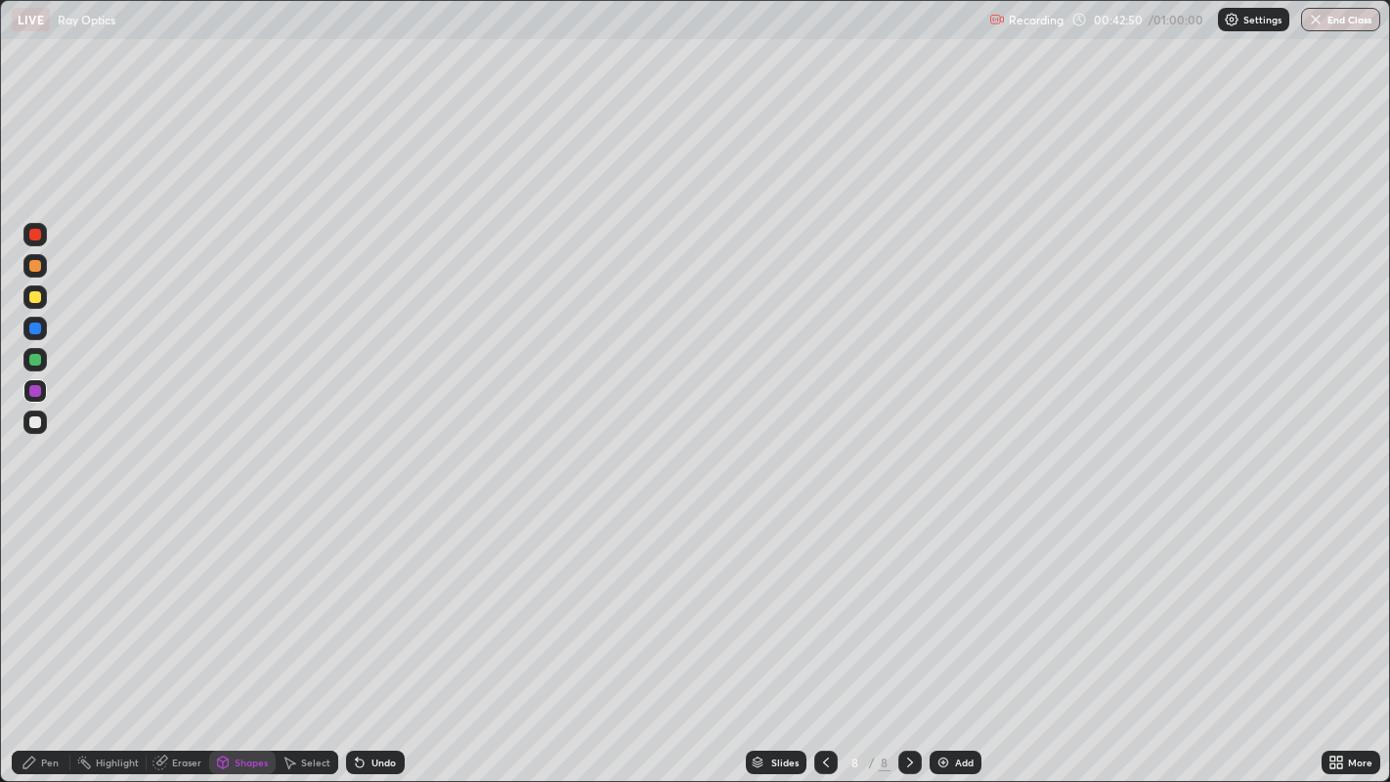
click at [35, 363] on div at bounding box center [35, 360] width 12 height 12
click at [368, 634] on div "Undo" at bounding box center [375, 762] width 59 height 23
click at [46, 634] on div "Pen" at bounding box center [41, 762] width 59 height 23
click at [36, 391] on div at bounding box center [35, 391] width 12 height 12
click at [40, 294] on div at bounding box center [35, 297] width 12 height 12
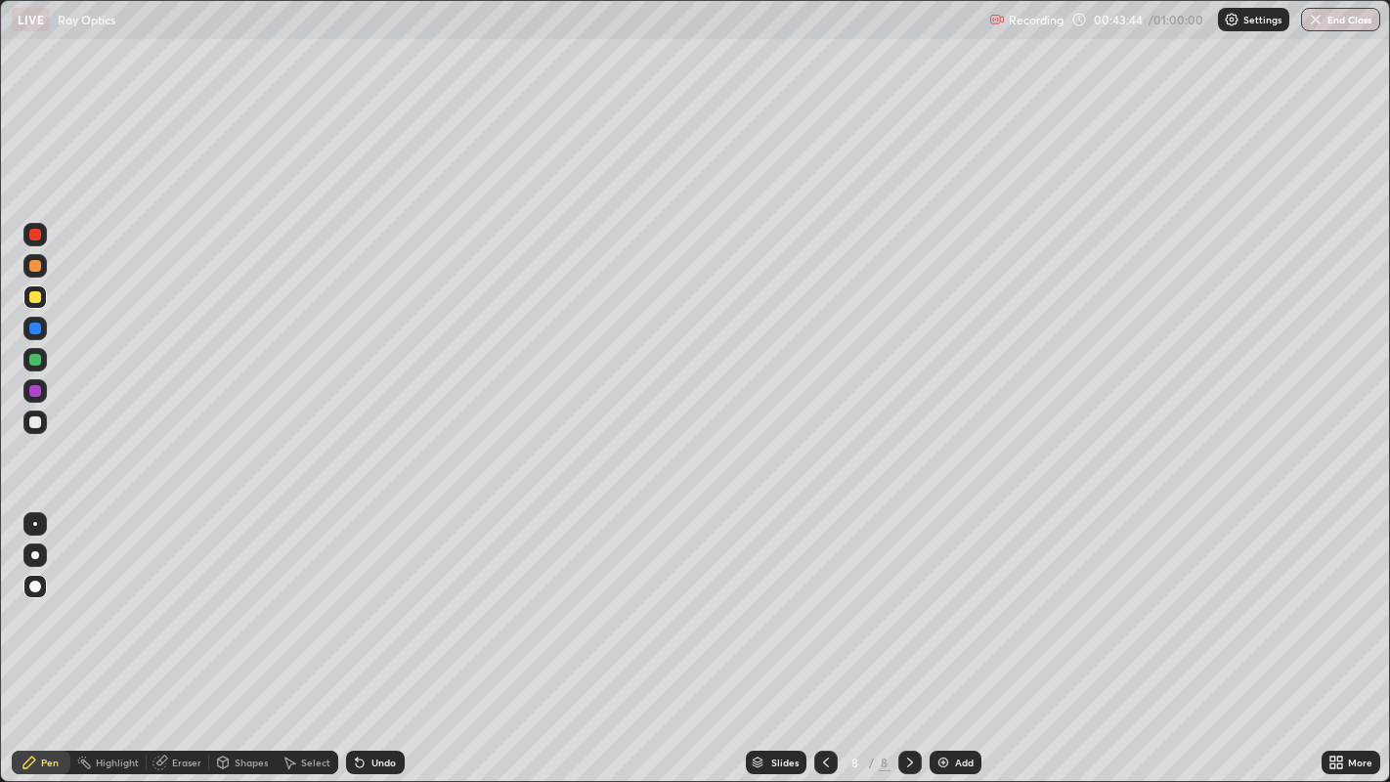
click at [31, 362] on div at bounding box center [35, 360] width 12 height 12
click at [37, 300] on div at bounding box center [35, 297] width 12 height 12
click at [942, 634] on img at bounding box center [943, 763] width 16 height 16
click at [814, 634] on div at bounding box center [825, 762] width 23 height 23
click at [824, 634] on div at bounding box center [825, 762] width 23 height 23
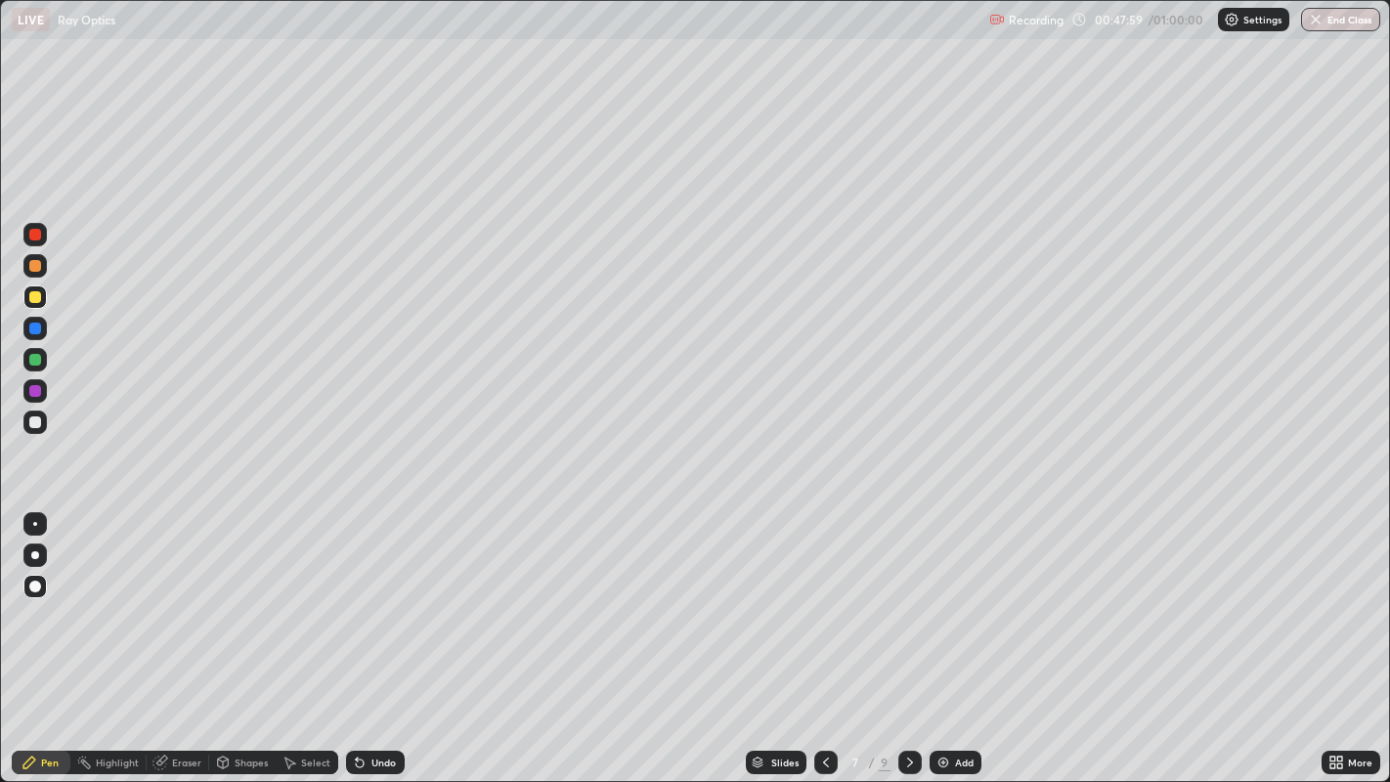
click at [907, 634] on icon at bounding box center [910, 763] width 16 height 16
click at [908, 634] on icon at bounding box center [910, 763] width 16 height 16
click at [826, 634] on div at bounding box center [825, 762] width 23 height 23
click at [1342, 21] on button "End Class" at bounding box center [1340, 19] width 79 height 23
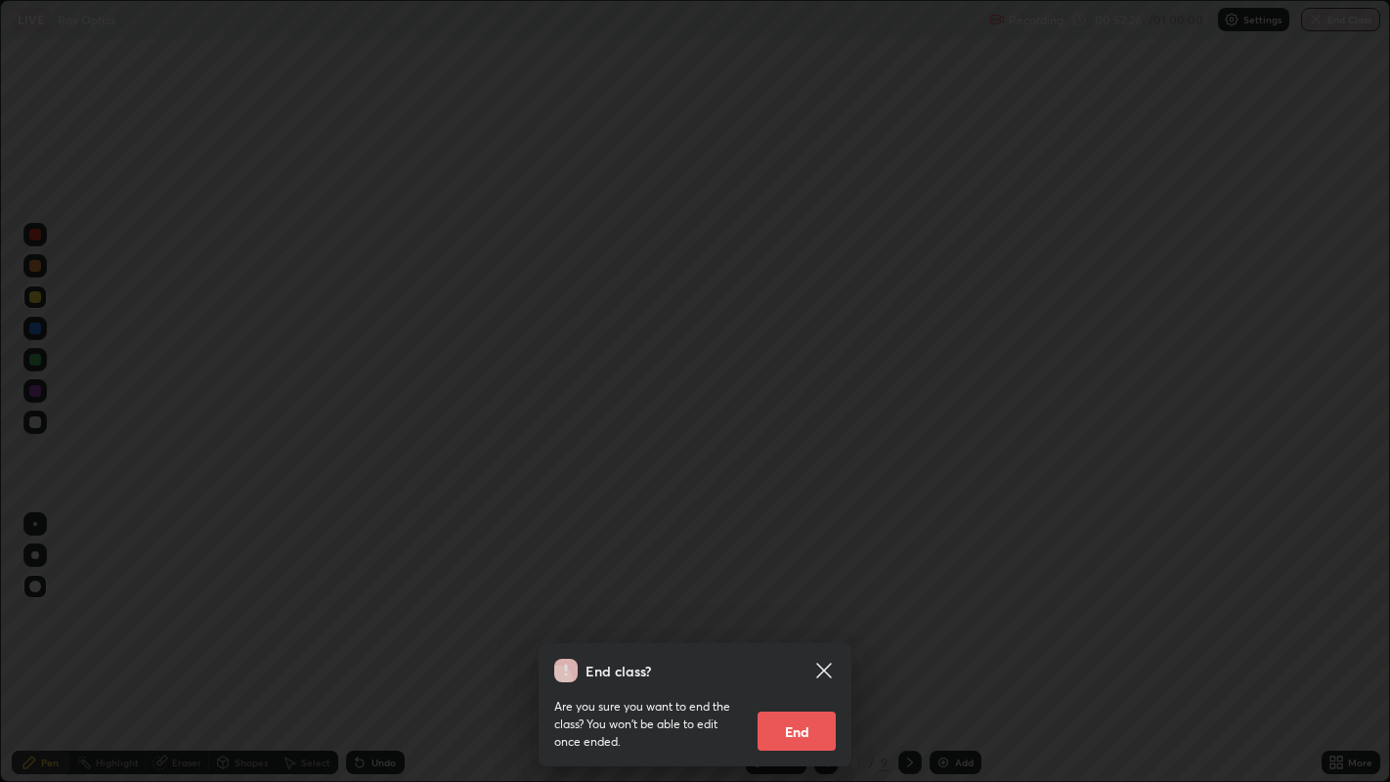
click at [789, 634] on button "End" at bounding box center [796, 731] width 78 height 39
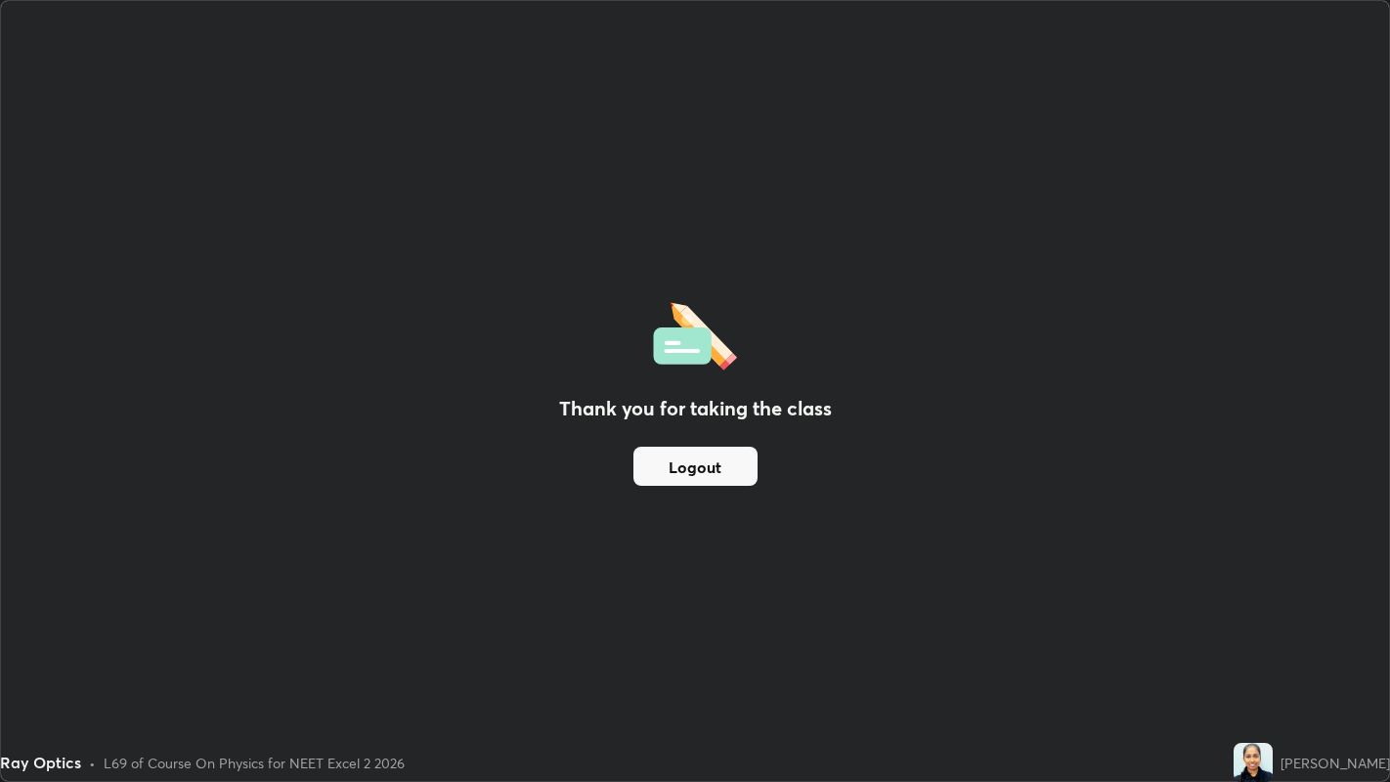
click at [712, 467] on button "Logout" at bounding box center [695, 466] width 124 height 39
click at [708, 466] on button "Logout" at bounding box center [695, 466] width 124 height 39
click at [701, 470] on button "Logout" at bounding box center [695, 466] width 124 height 39
click at [722, 466] on button "Logout" at bounding box center [695, 466] width 124 height 39
click at [717, 464] on button "Logout" at bounding box center [695, 466] width 124 height 39
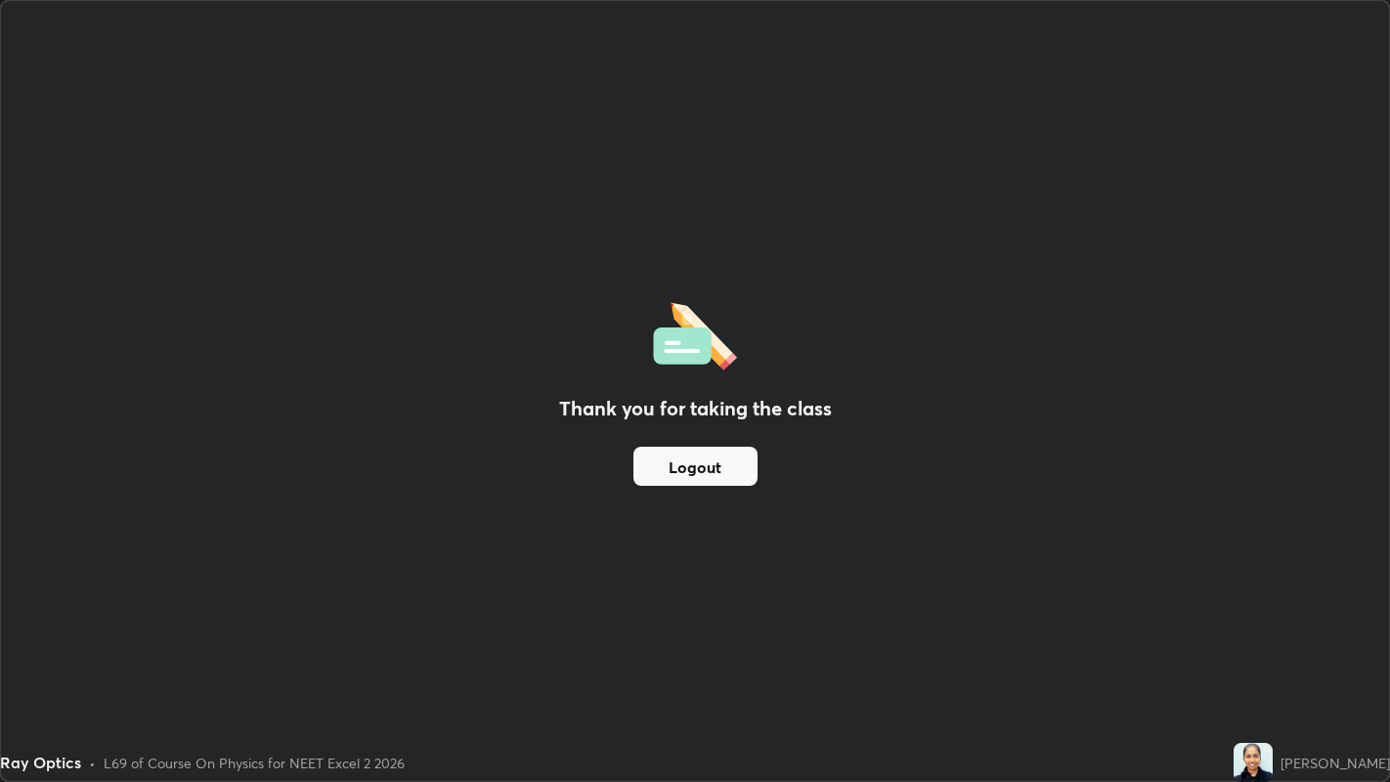
click at [717, 460] on button "Logout" at bounding box center [695, 466] width 124 height 39
click at [716, 460] on button "Logout" at bounding box center [695, 466] width 124 height 39
click at [715, 467] on button "Logout" at bounding box center [695, 466] width 124 height 39
click at [715, 464] on button "Logout" at bounding box center [695, 466] width 124 height 39
